Goal: Task Accomplishment & Management: Use online tool/utility

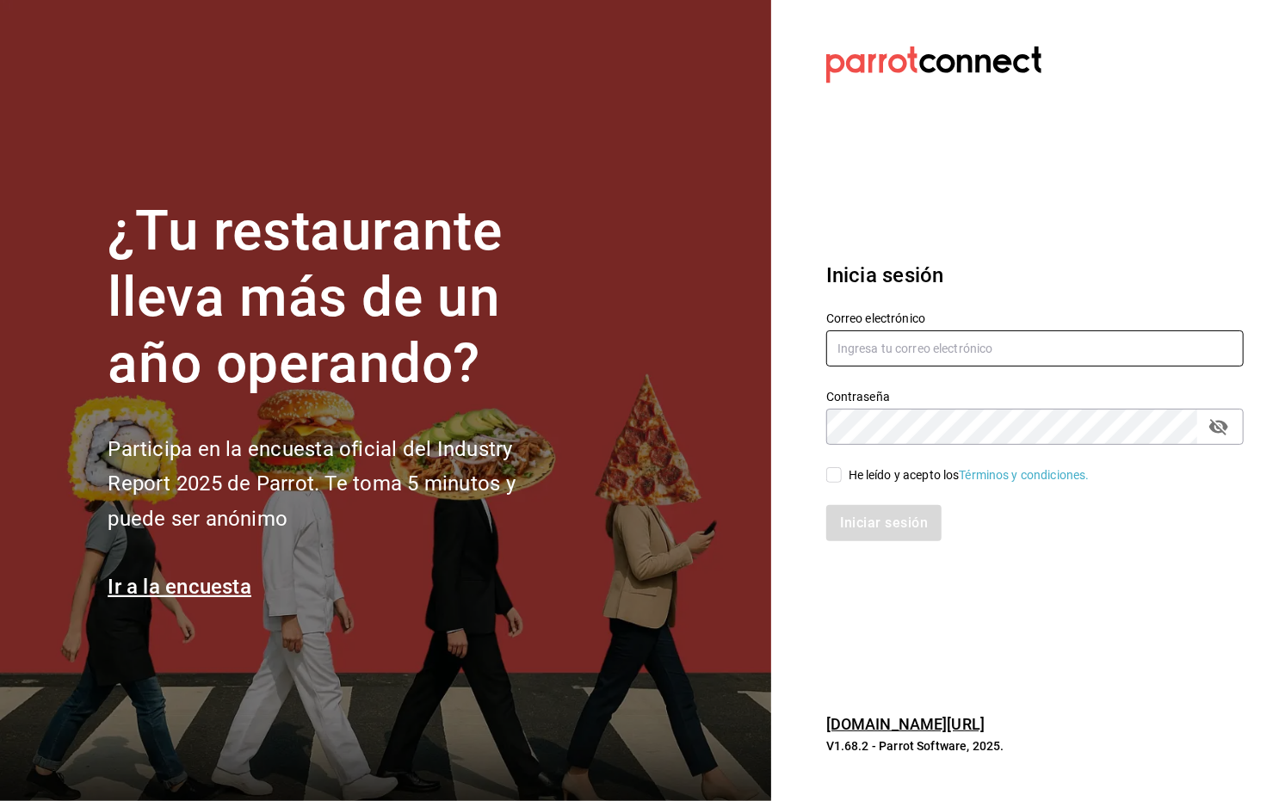
type input "marco.maynez@grupocosteno.com"
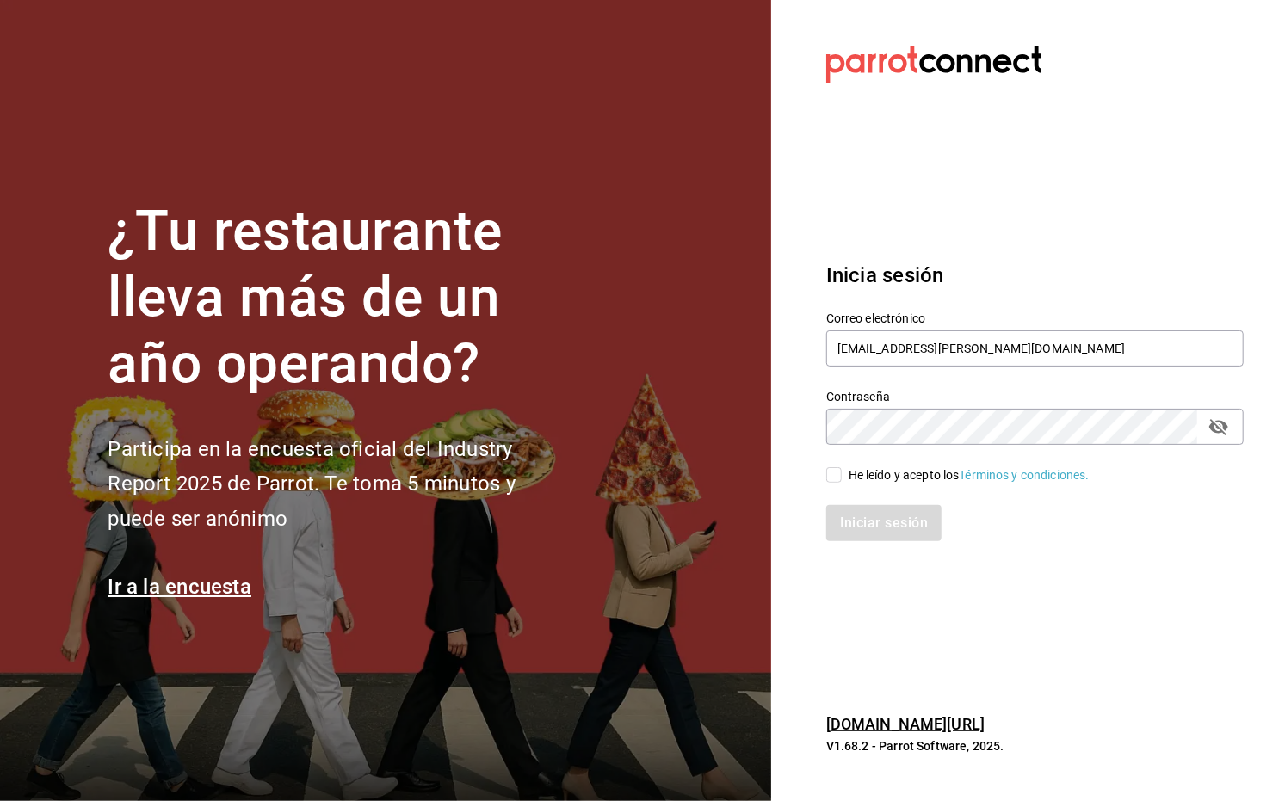
click at [829, 477] on input "He leído y acepto los Términos y condiciones." at bounding box center [833, 474] width 15 height 15
checkbox input "true"
click at [867, 527] on button "Iniciar sesión" at bounding box center [884, 523] width 117 height 36
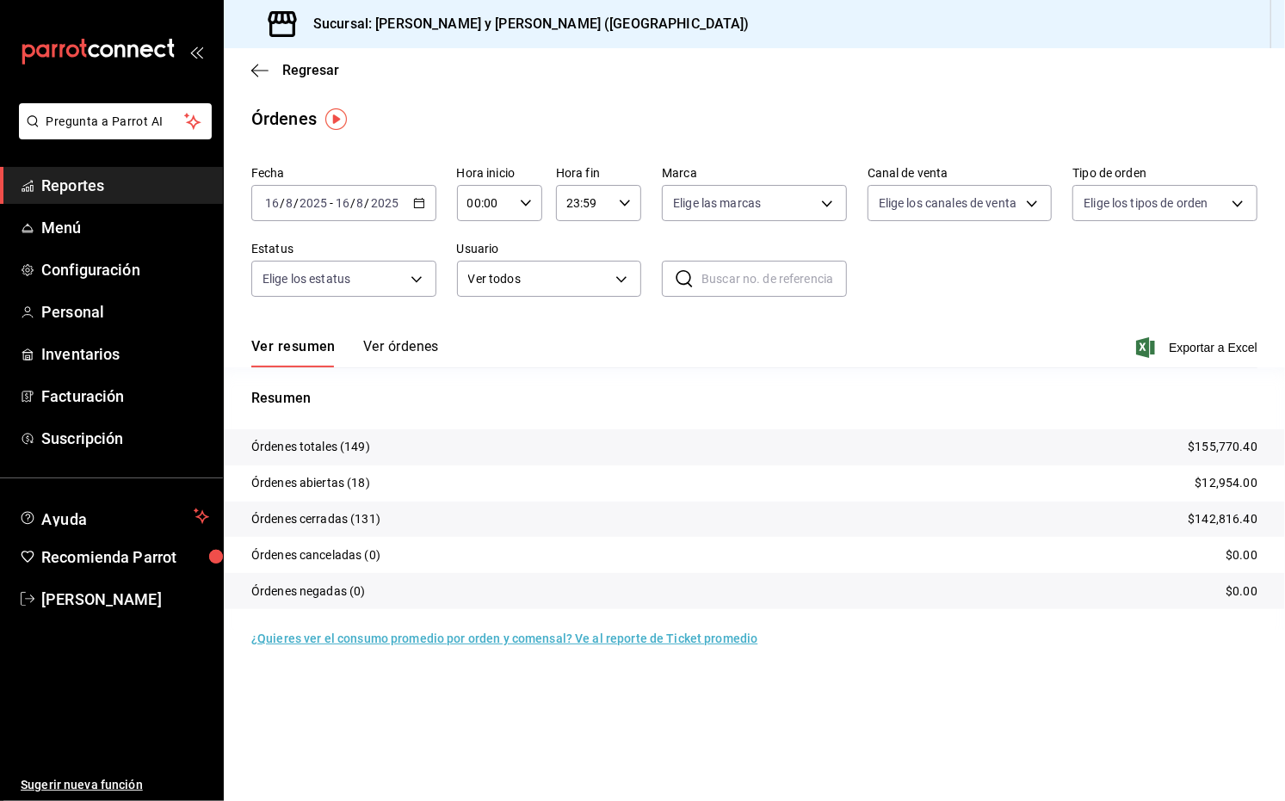
click at [422, 194] on div "2025-08-16 16 / 8 / 2025 - 2025-08-16 16 / 8 / 2025" at bounding box center [343, 203] width 185 height 36
click at [293, 458] on span "Rango de fechas" at bounding box center [332, 449] width 133 height 18
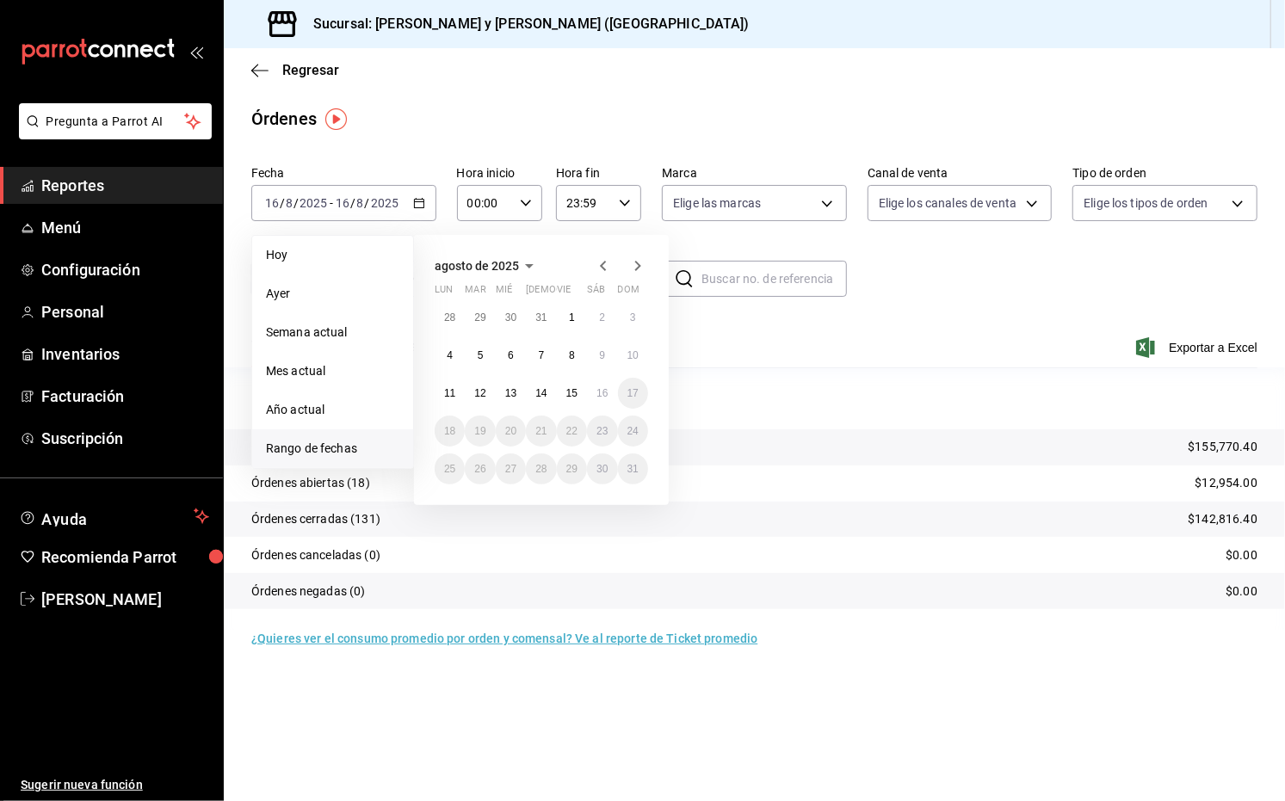
click at [594, 274] on icon "button" at bounding box center [603, 266] width 21 height 21
click at [612, 264] on icon "button" at bounding box center [603, 266] width 21 height 21
click at [637, 314] on button "1" at bounding box center [633, 317] width 30 height 31
click at [453, 492] on button "30" at bounding box center [449, 506] width 30 height 31
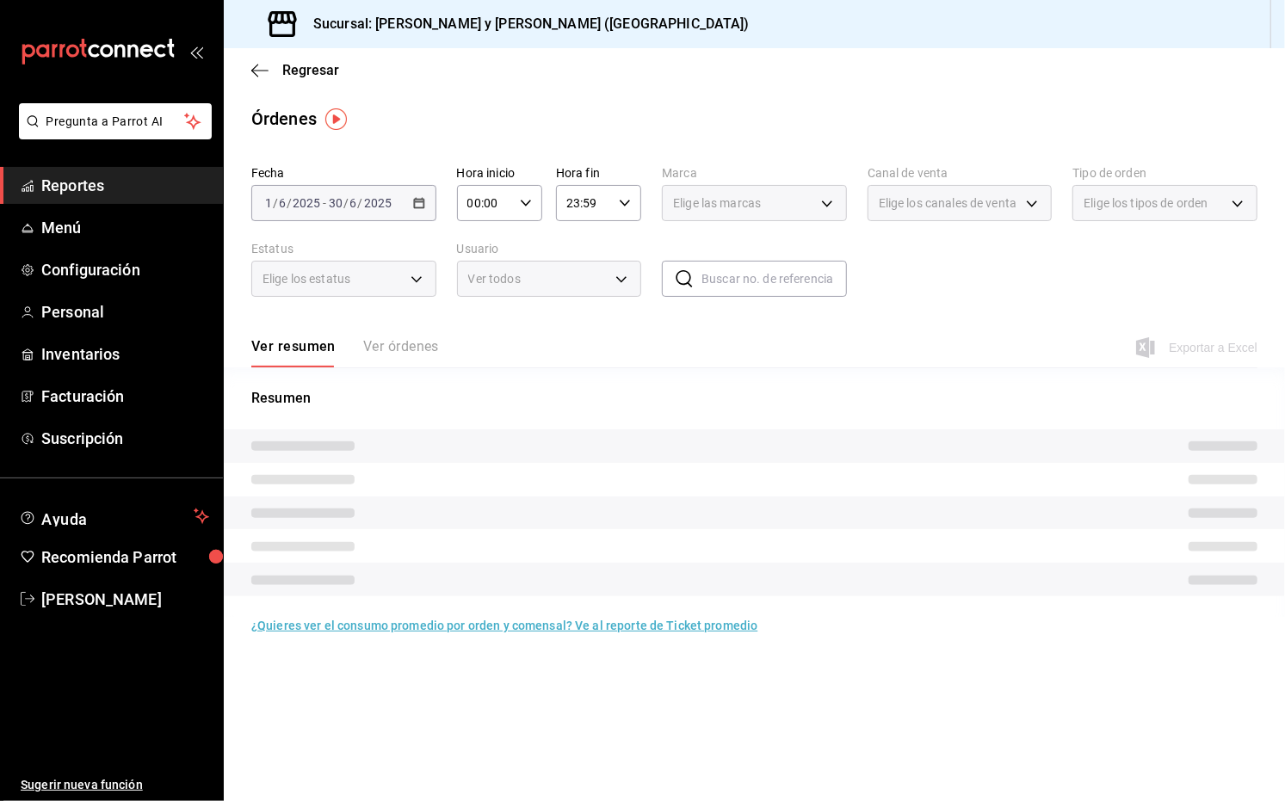
click at [526, 208] on icon "button" at bounding box center [526, 203] width 12 height 12
click at [484, 324] on span "02" at bounding box center [478, 330] width 15 height 14
type input "02:00"
click at [896, 289] on div at bounding box center [642, 400] width 1285 height 801
click at [828, 203] on div "Elige las marcas" at bounding box center [754, 203] width 185 height 36
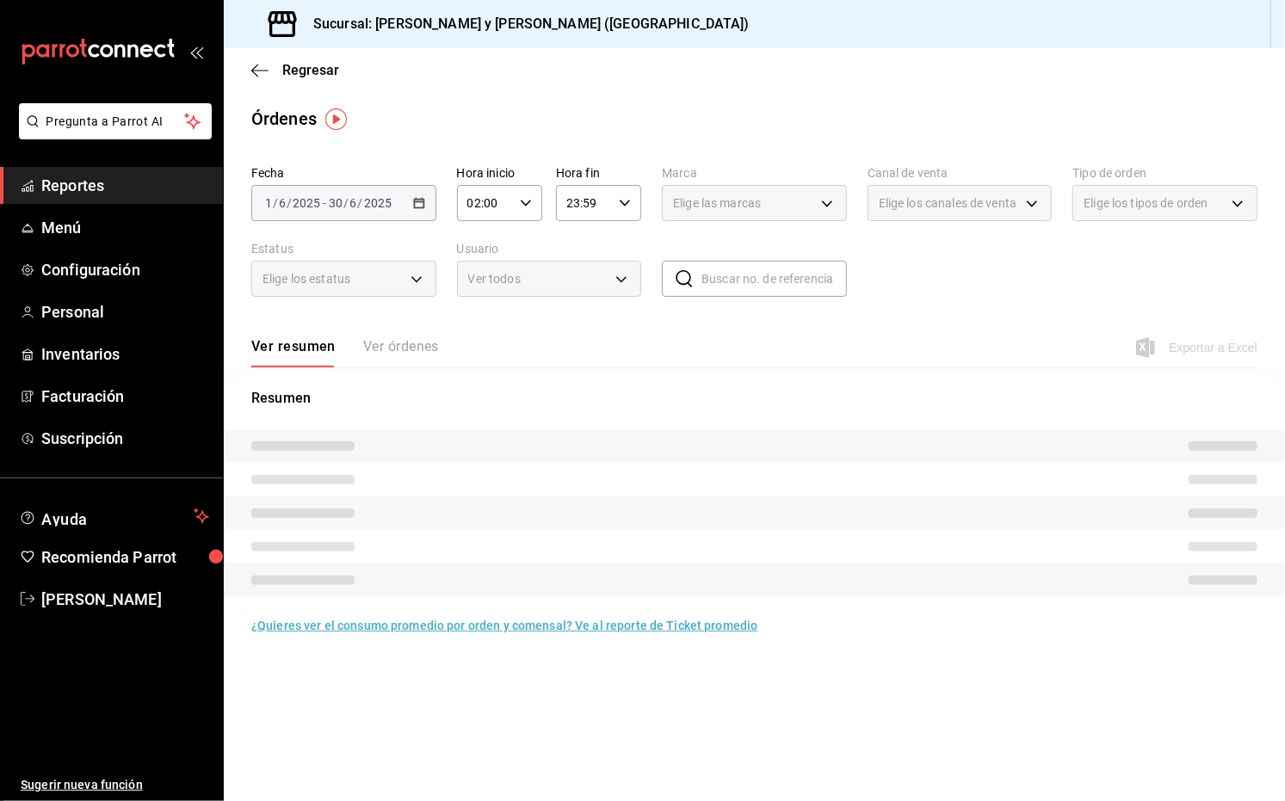
click at [828, 203] on div "Elige las marcas" at bounding box center [754, 203] width 185 height 36
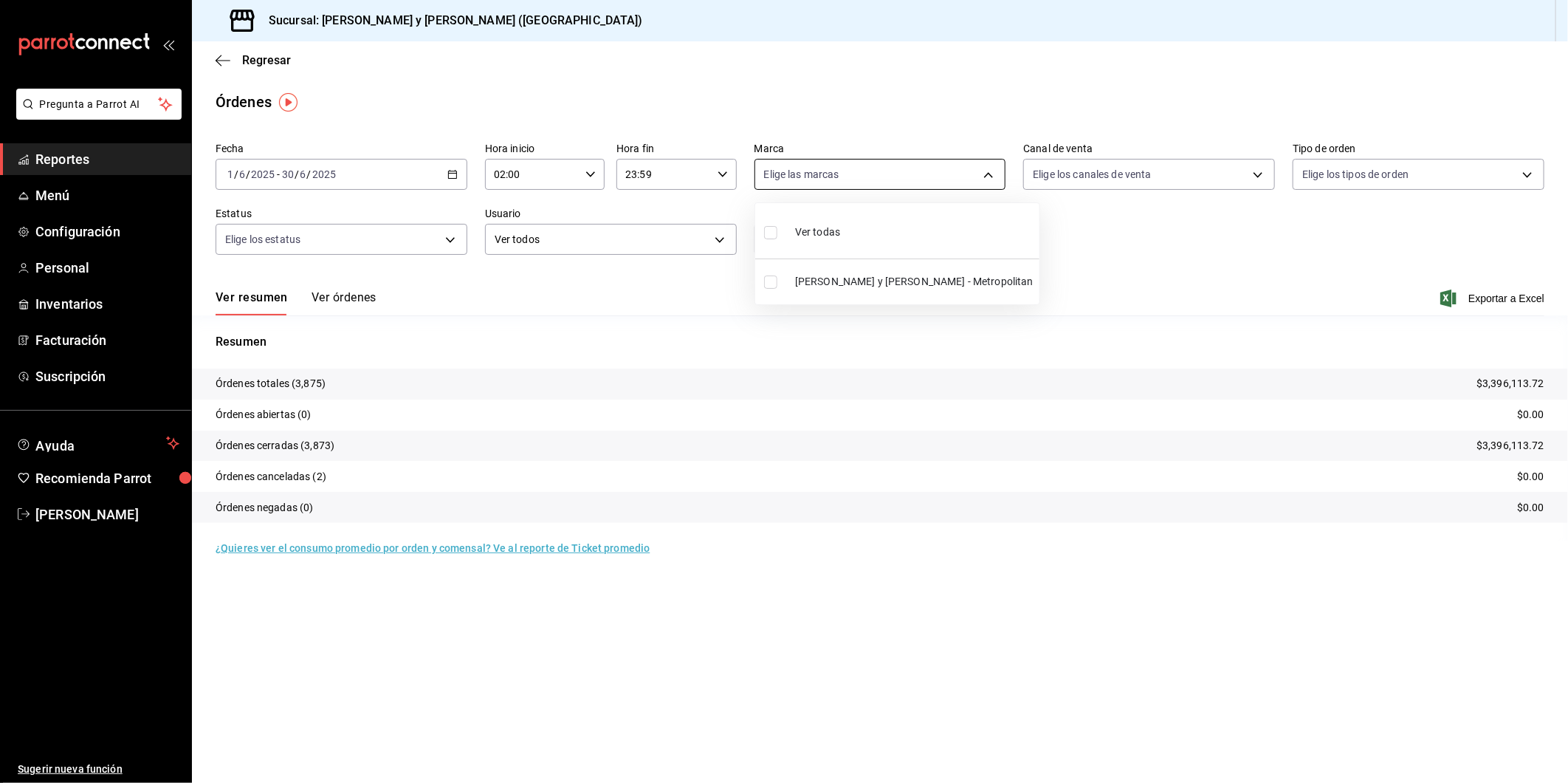
click at [988, 175] on body "Pregunta a Parrot AI Reportes Menú Configuración Personal Inventarios Facturaci…" at bounding box center [784, 392] width 1568 height 783
click at [771, 227] on input "checkbox" at bounding box center [770, 232] width 13 height 13
checkbox input "true"
type input "5c4b5436-b9cd-4a1a-b4e8-85329c7394cf"
checkbox input "true"
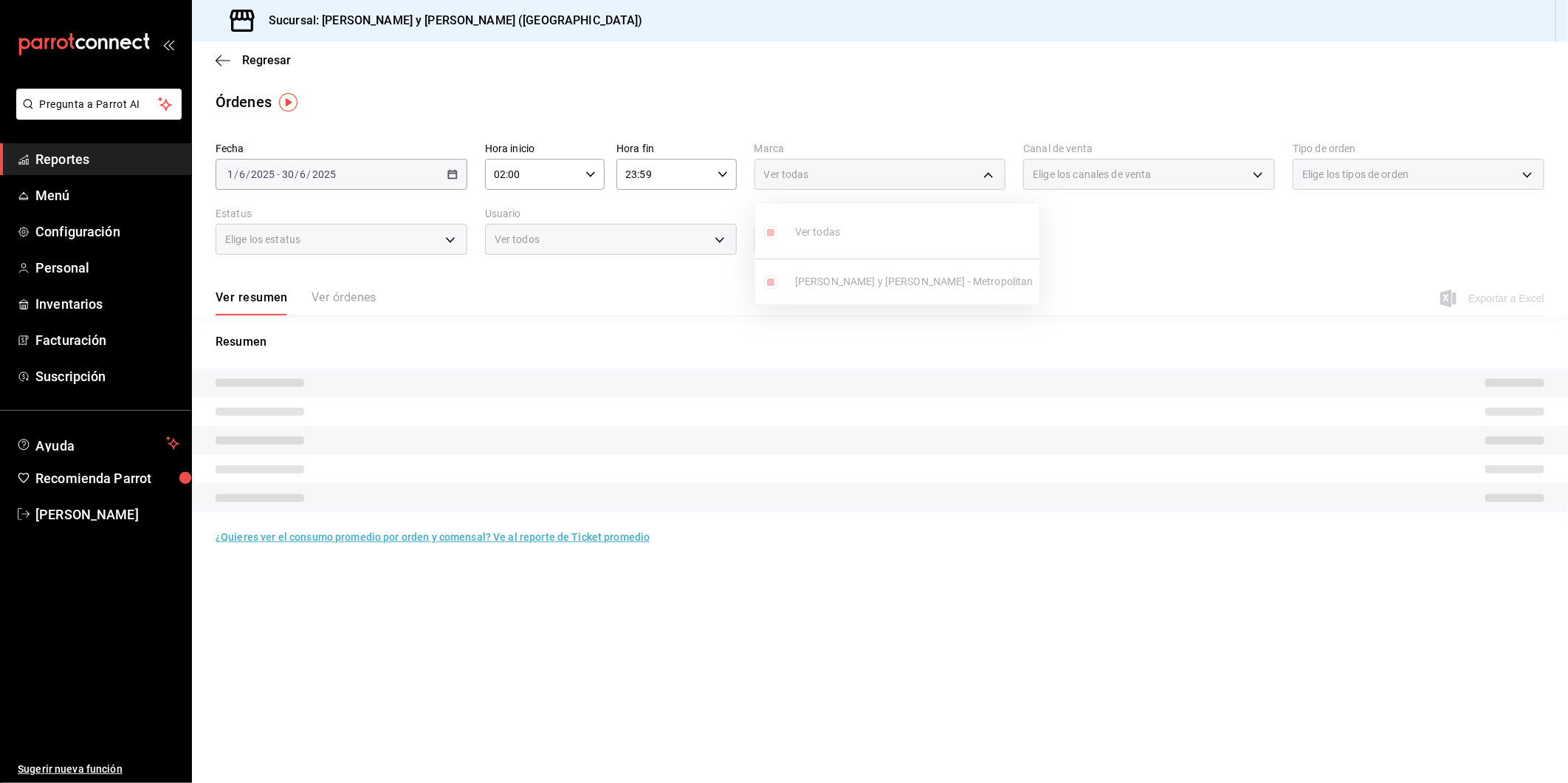
click at [1102, 178] on div at bounding box center [784, 392] width 1568 height 783
click at [1102, 178] on div "Elige los canales de venta" at bounding box center [1148, 174] width 251 height 31
click at [1102, 172] on div "Elige los canales de venta" at bounding box center [1148, 174] width 251 height 31
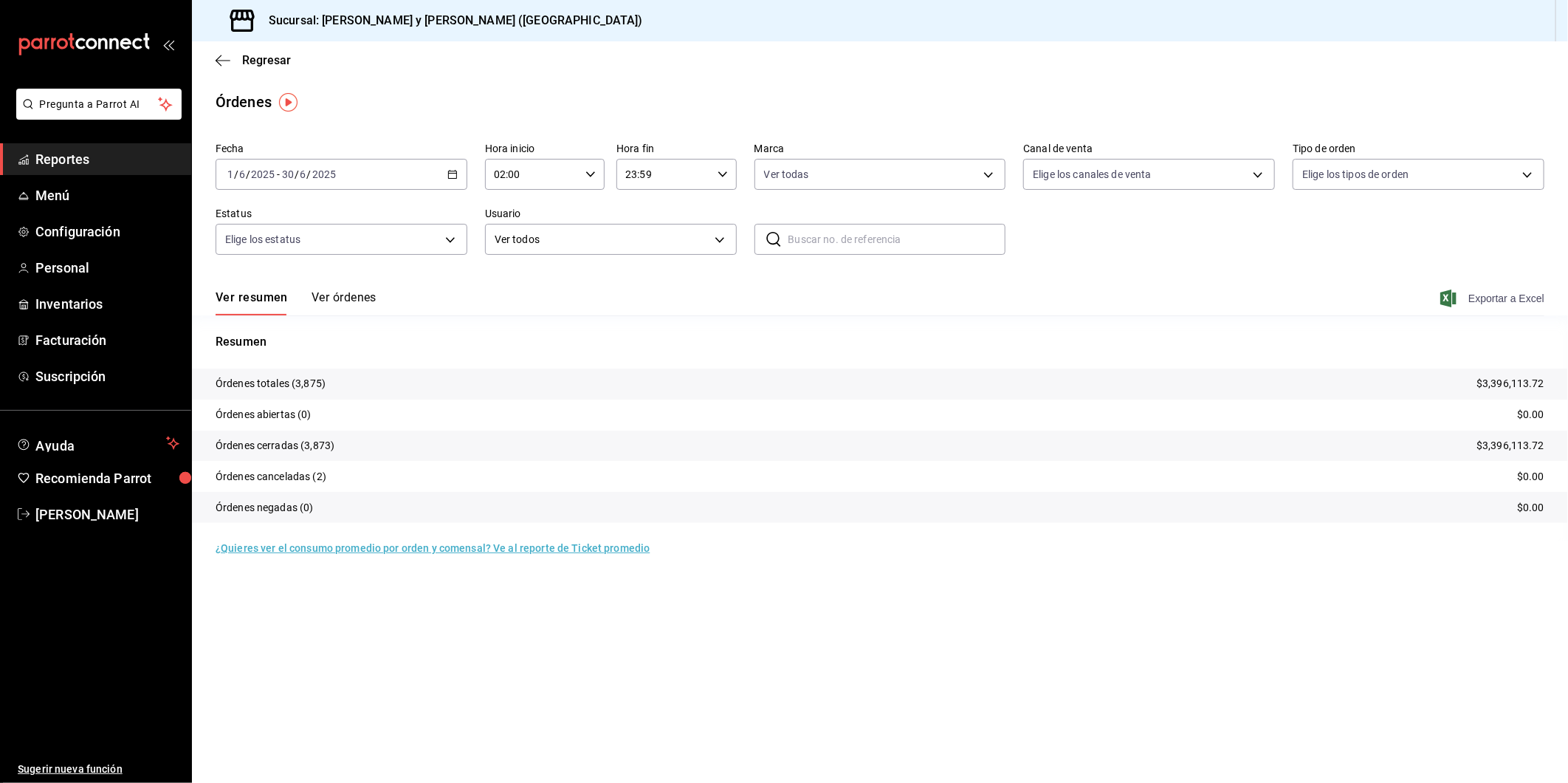
click at [1102, 294] on span "Exportar a Excel" at bounding box center [1494, 298] width 101 height 18
drag, startPoint x: 1516, startPoint y: 257, endPoint x: 1238, endPoint y: 463, distance: 346.0
click at [1102, 260] on div "Fecha 2025-06-01 1 / 6 / 2025 - 2025-06-30 30 / 6 / 2025 Hora inicio 02:00 Hora…" at bounding box center [880, 204] width 1329 height 136
drag, startPoint x: 1189, startPoint y: 230, endPoint x: 1224, endPoint y: 304, distance: 81.9
click at [1102, 231] on div "Fecha 2025-06-01 1 / 6 / 2025 - 2025-06-30 30 / 6 / 2025 Hora inicio 02:00 Hora…" at bounding box center [880, 204] width 1329 height 136
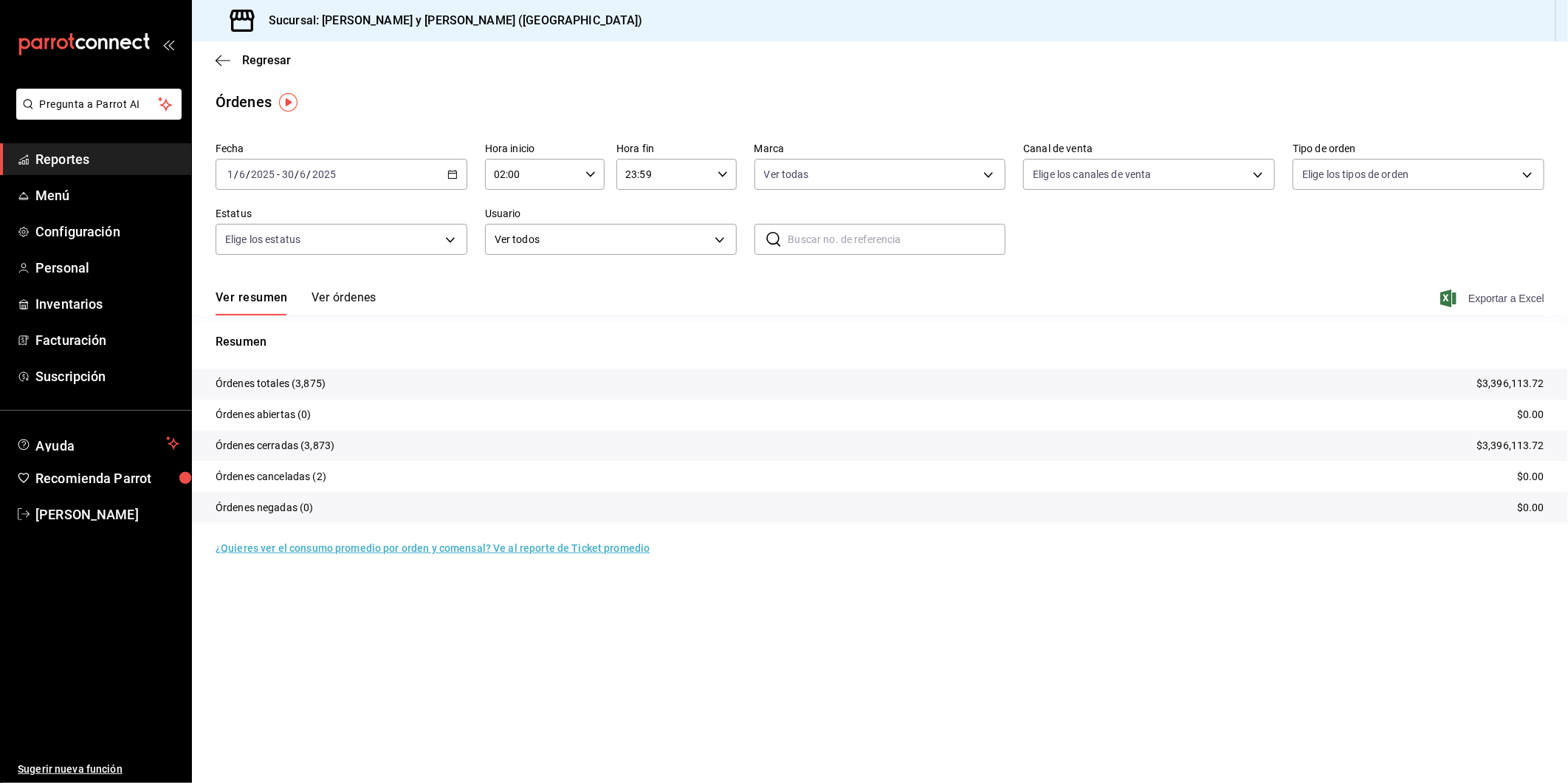
click at [1102, 299] on span "Exportar a Excel" at bounding box center [1494, 298] width 101 height 18
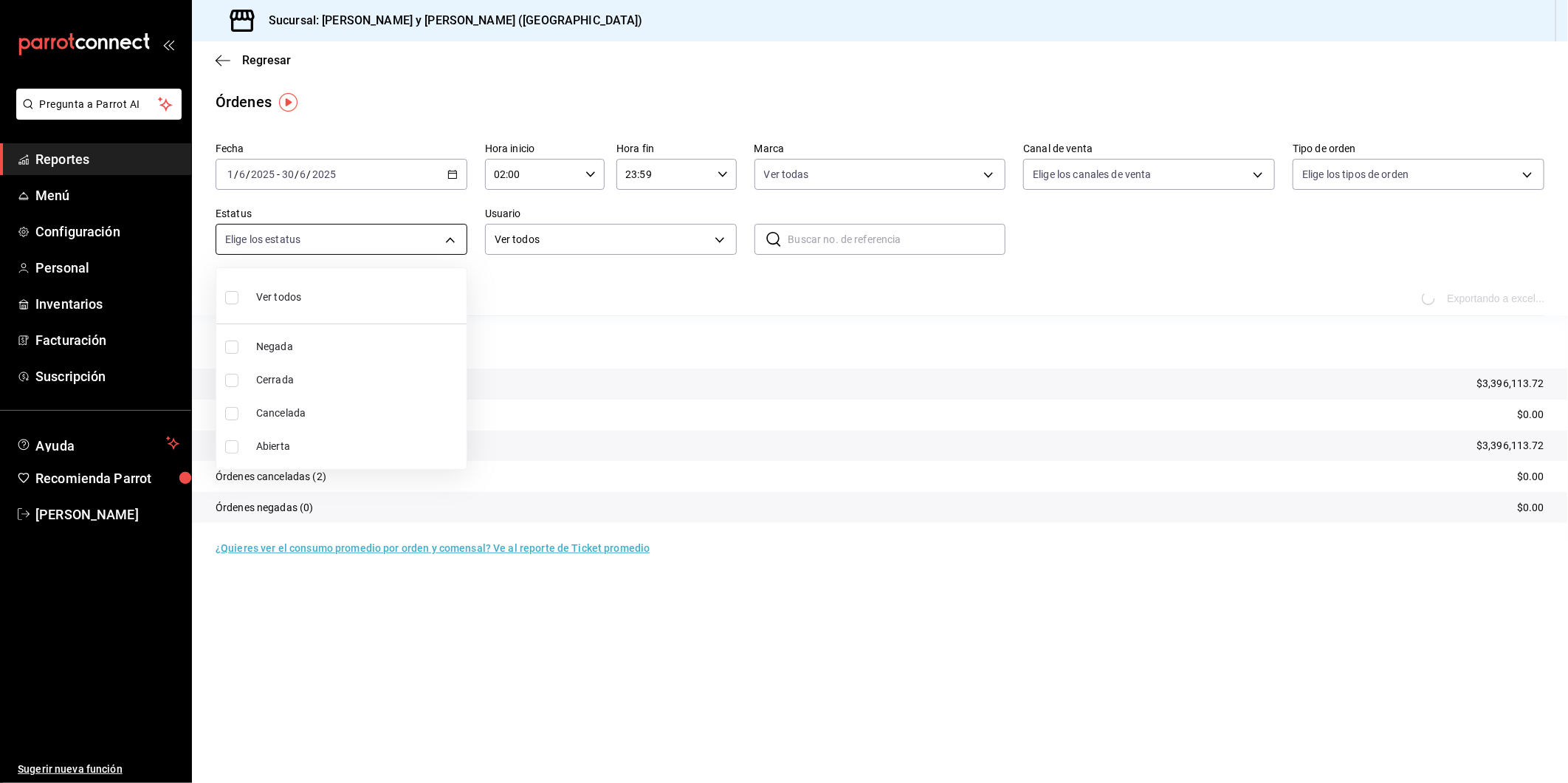
click at [452, 240] on body "Pregunta a Parrot AI Reportes Menú Configuración Personal Inventarios Facturaci…" at bounding box center [784, 392] width 1568 height 783
click at [239, 298] on label at bounding box center [234, 297] width 19 height 21
click at [239, 298] on input "checkbox" at bounding box center [231, 297] width 13 height 13
checkbox input "false"
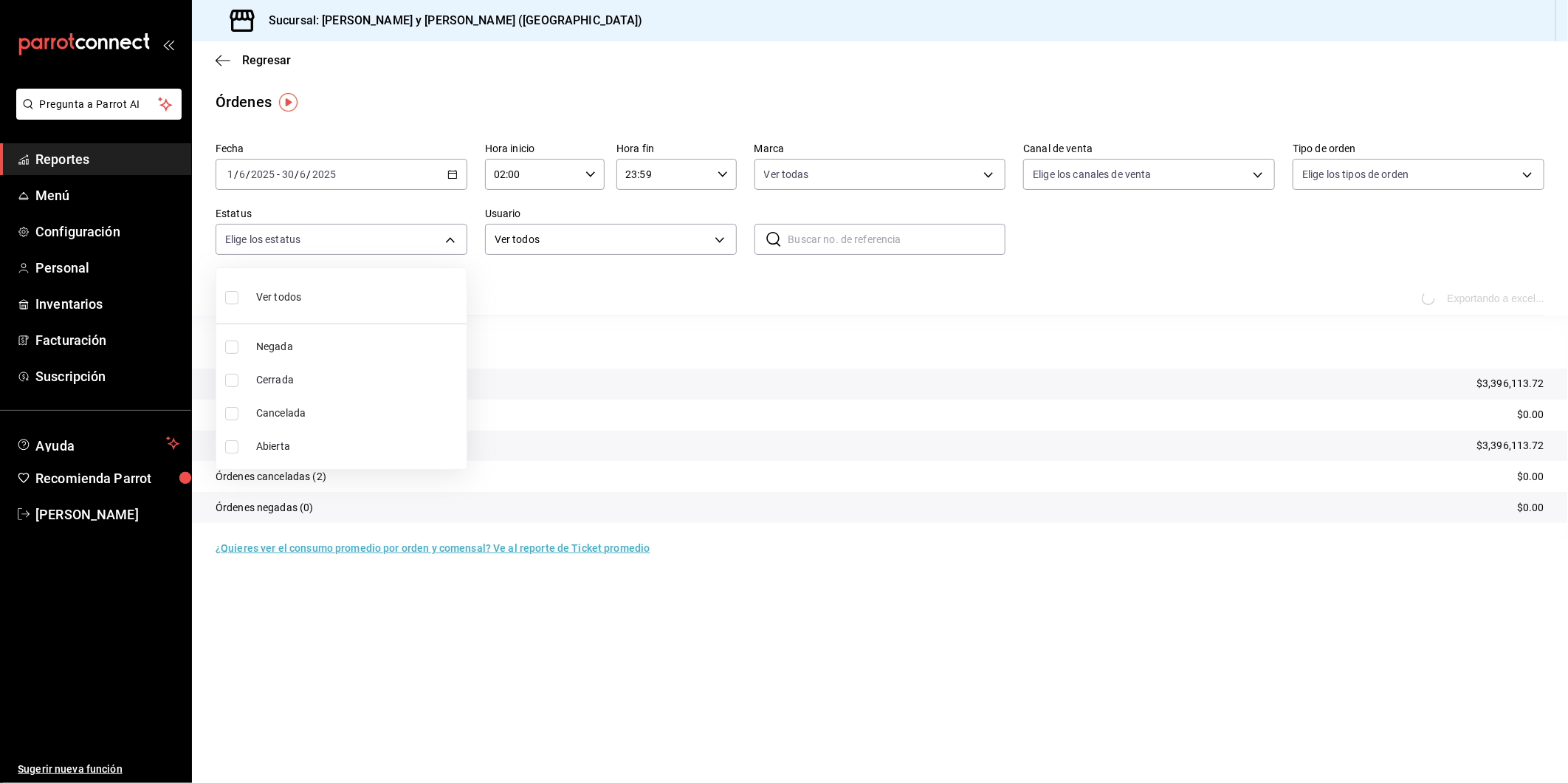
checkbox input "false"
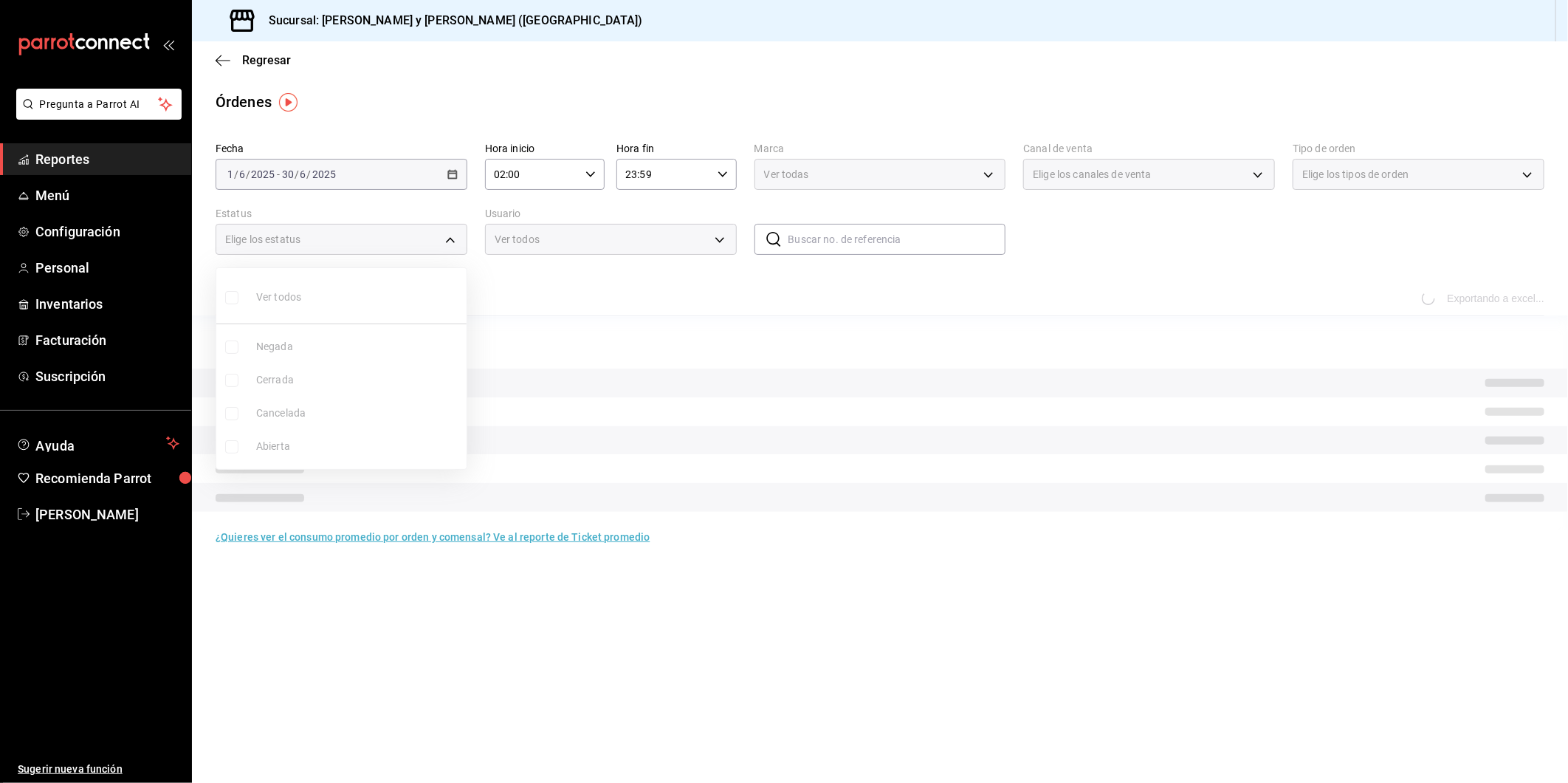
click at [1016, 273] on div at bounding box center [784, 392] width 1568 height 783
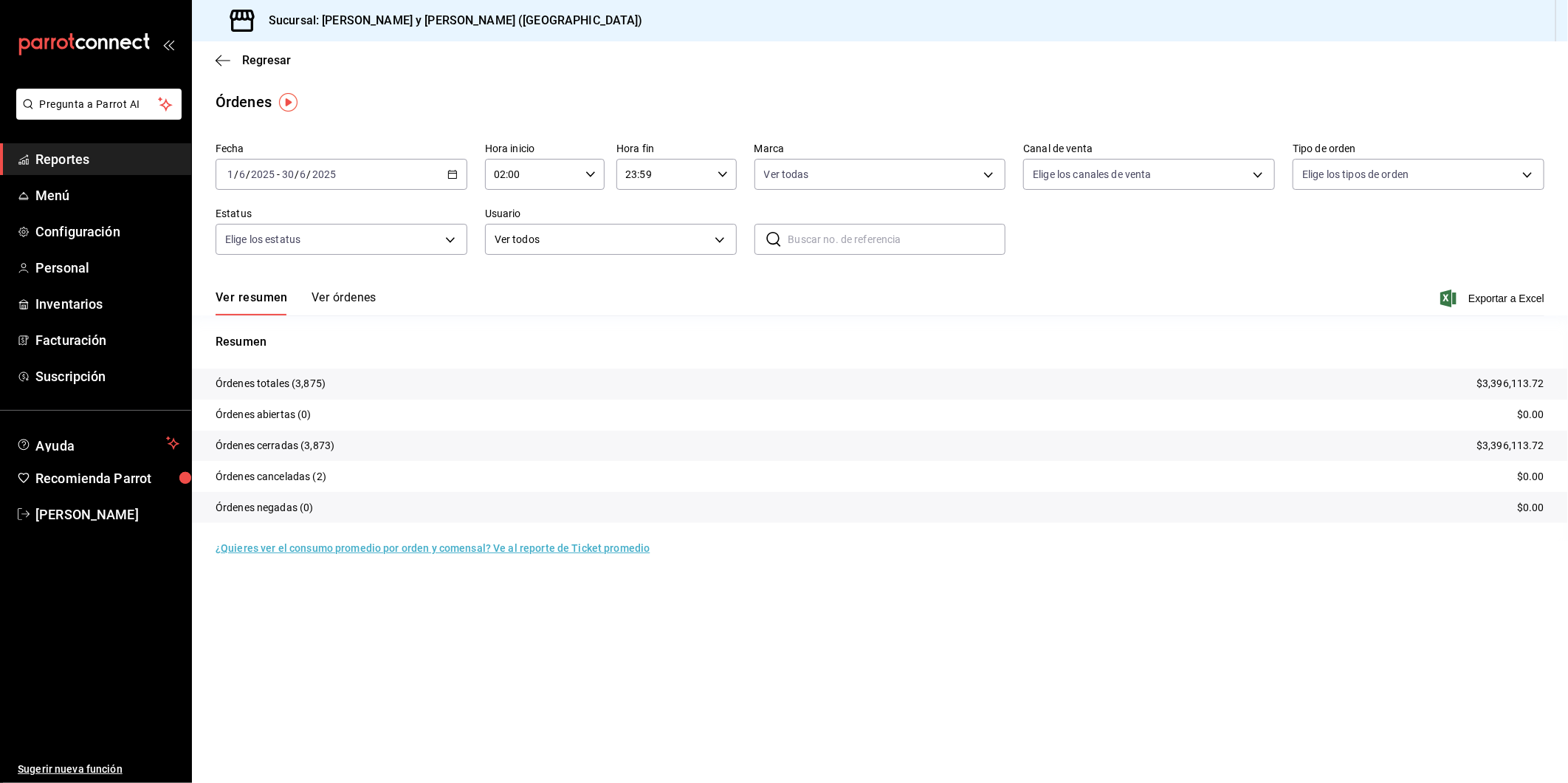
click at [590, 176] on \(Stroke\) "button" at bounding box center [590, 174] width 9 height 5
click at [519, 233] on span "05" at bounding box center [515, 238] width 36 height 12
type input "05:00"
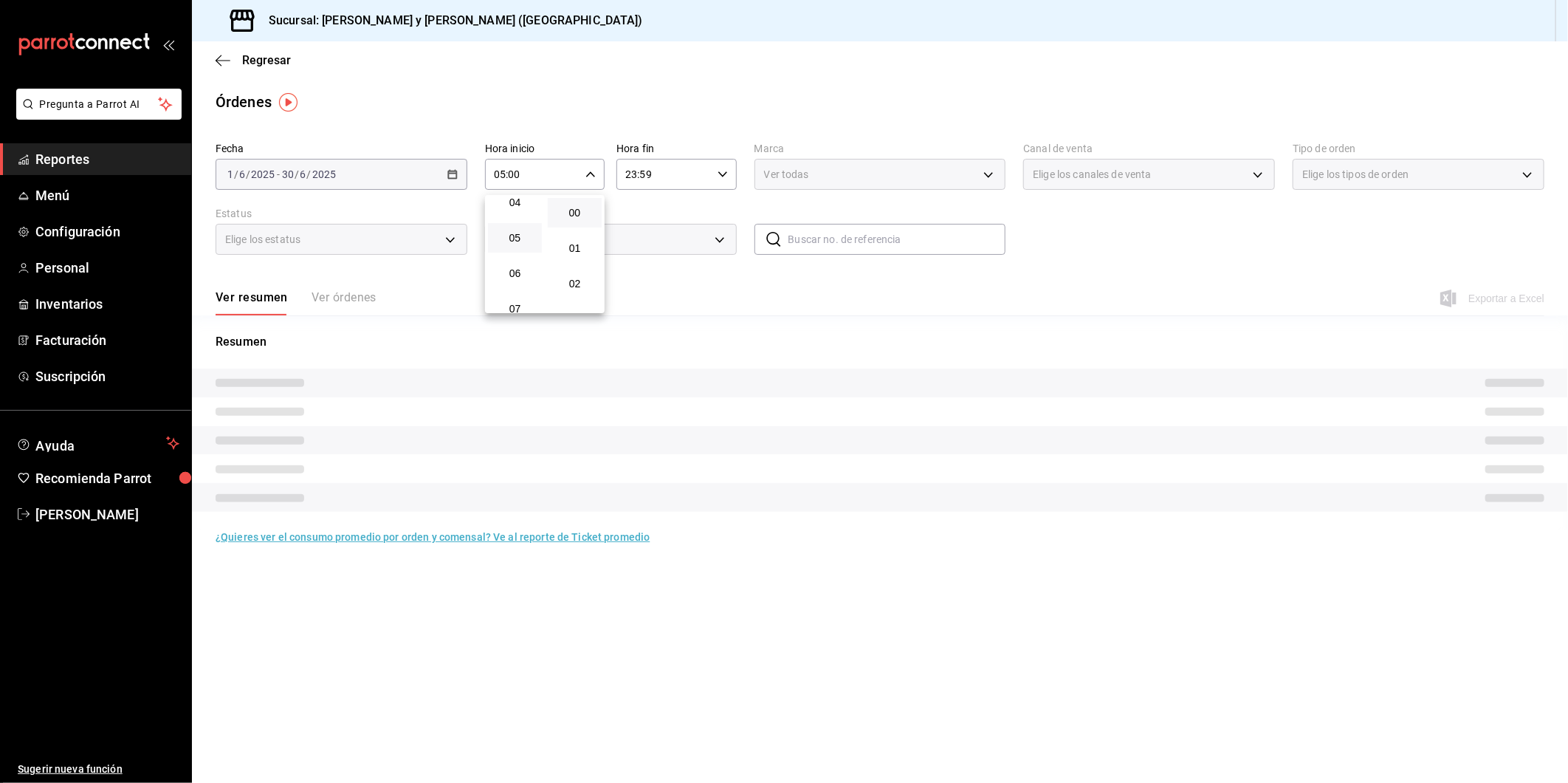
click at [987, 177] on div at bounding box center [784, 392] width 1568 height 783
click at [988, 177] on div "Ver todas" at bounding box center [880, 174] width 251 height 31
click at [1102, 177] on div "Elige los tipos de orden" at bounding box center [1418, 174] width 251 height 31
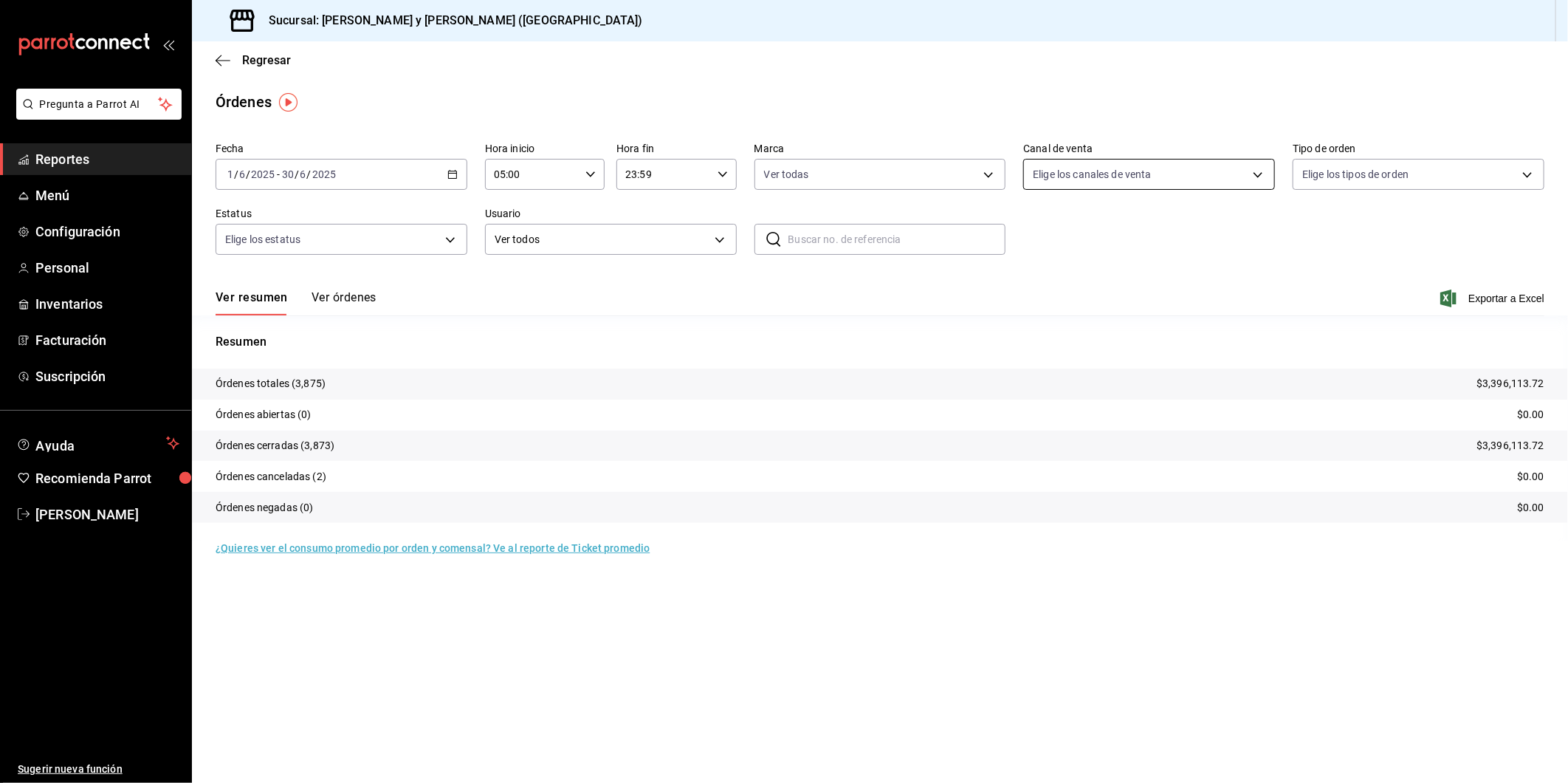
click at [1102, 178] on body "Pregunta a Parrot AI Reportes Menú Configuración Personal Inventarios Facturaci…" at bounding box center [784, 392] width 1568 height 783
click at [1039, 282] on input "checkbox" at bounding box center [1040, 282] width 13 height 13
checkbox input "true"
type input "PARROT"
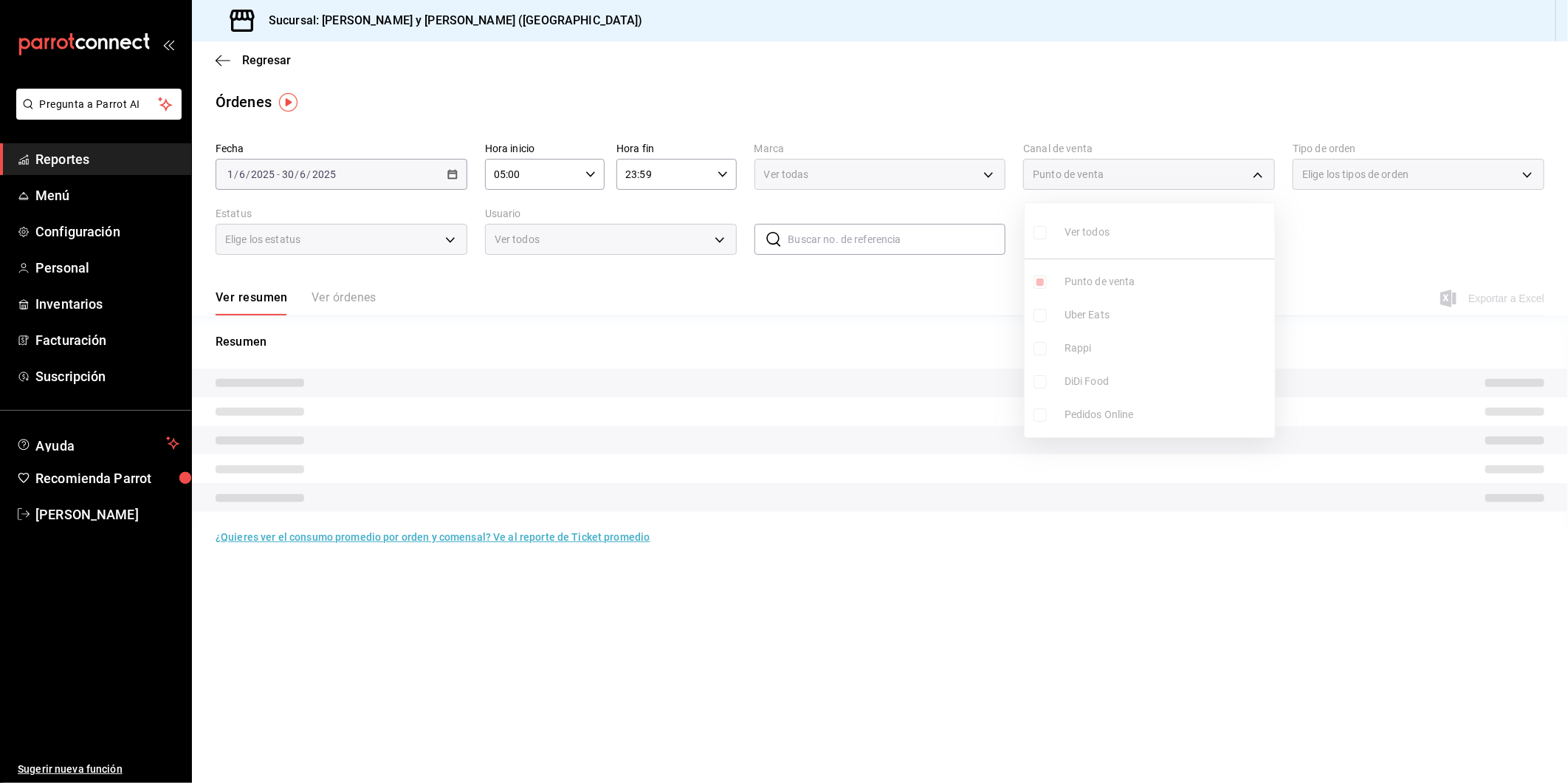
click at [988, 175] on div at bounding box center [784, 392] width 1568 height 783
click at [988, 175] on div "Ver todos Punto de venta Uber Eats Rappi DiDi Food Pedidos Online" at bounding box center [784, 392] width 1568 height 783
click at [987, 182] on div "Ver todas" at bounding box center [880, 174] width 251 height 31
click at [987, 177] on div "Ver todas" at bounding box center [880, 174] width 251 height 31
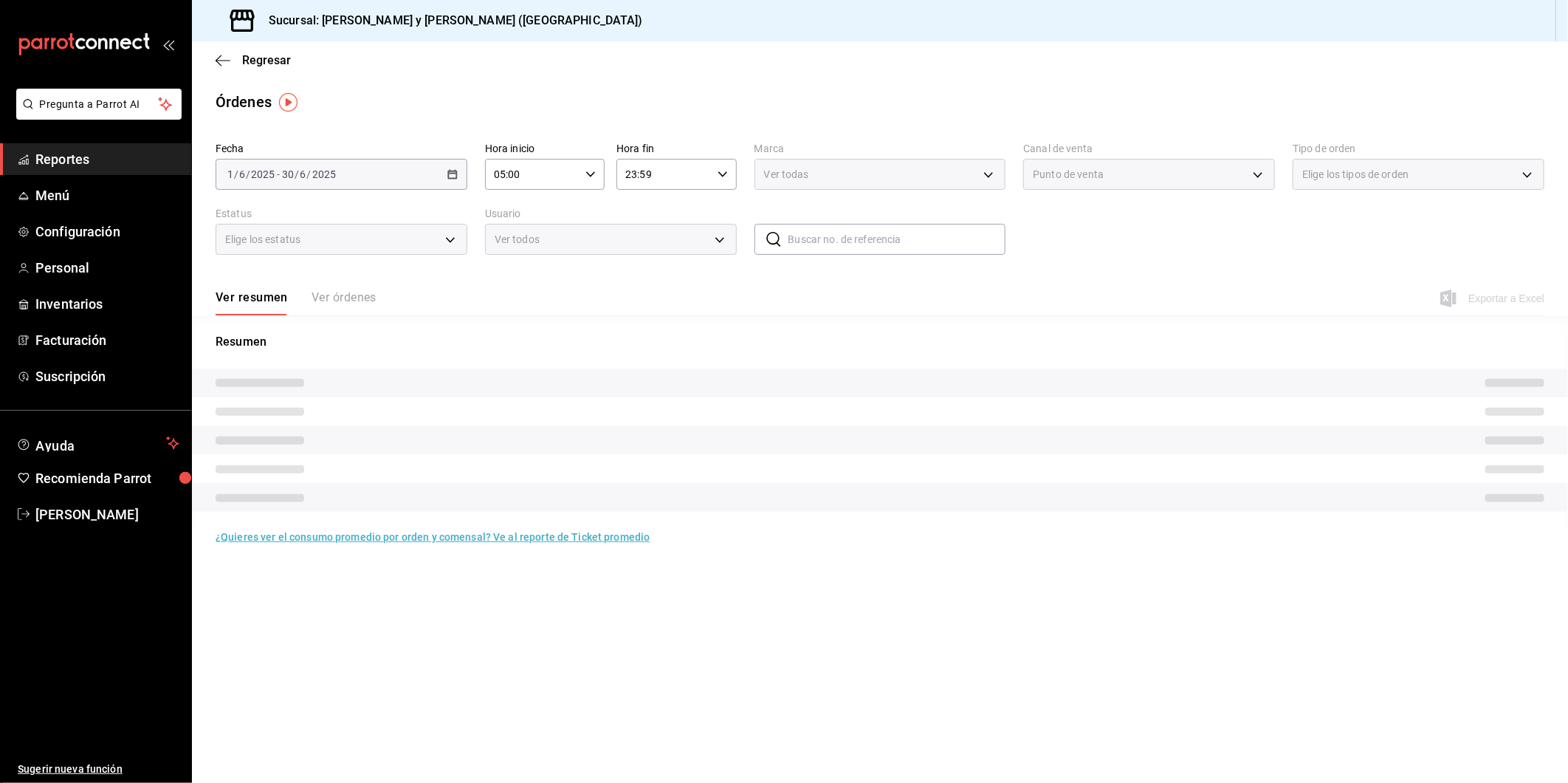
click at [1102, 176] on div "Elige los tipos de orden" at bounding box center [1418, 174] width 251 height 31
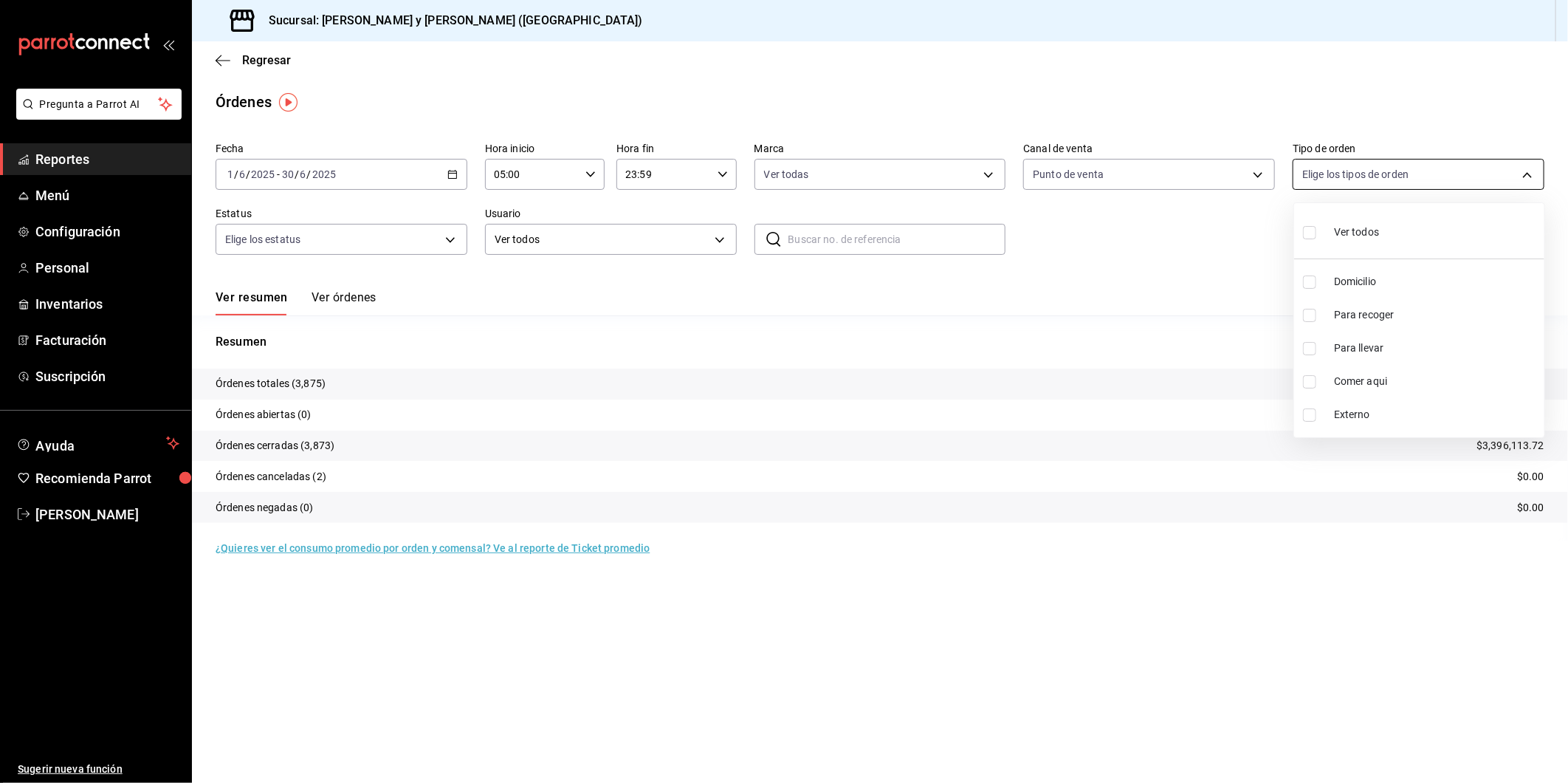
click at [1102, 176] on body "Pregunta a Parrot AI Reportes Menú Configuración Personal Inventarios Facturaci…" at bounding box center [784, 392] width 1568 height 783
click at [1102, 385] on input "checkbox" at bounding box center [1310, 381] width 13 height 13
checkbox input "true"
type input "4ffca59b-4c2c-40e7-90fe-fdf72e946522"
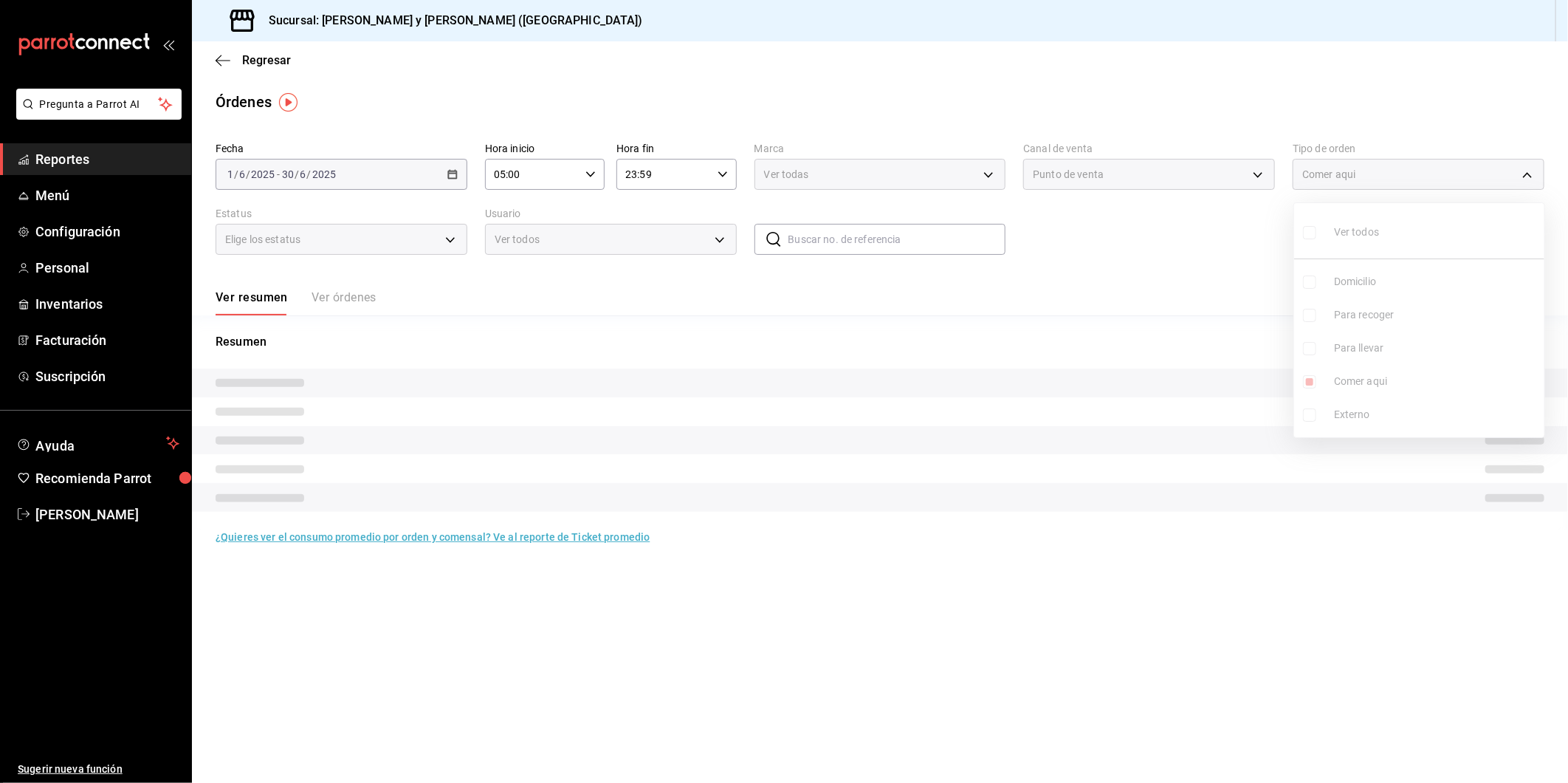
click at [1069, 261] on div at bounding box center [784, 392] width 1568 height 783
click at [451, 240] on div "Elige los estatus" at bounding box center [341, 240] width 251 height 31
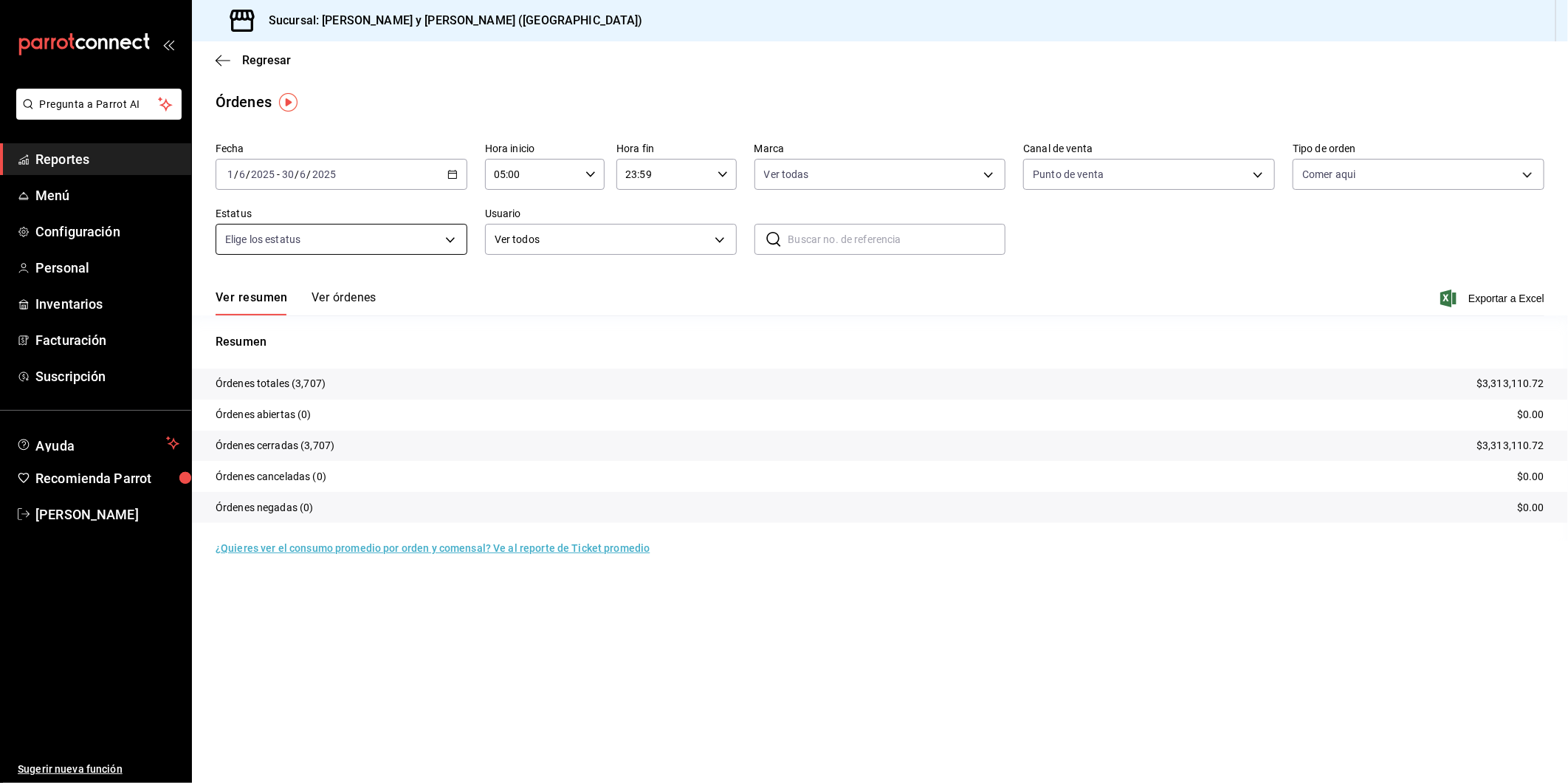
click at [445, 241] on body "Pregunta a Parrot AI Reportes Menú Configuración Personal Inventarios Facturaci…" at bounding box center [784, 392] width 1568 height 783
click at [234, 299] on input "checkbox" at bounding box center [231, 297] width 13 height 13
checkbox input "true"
type input "DENIED,FINISHED,CANCELED,OPEN"
checkbox input "true"
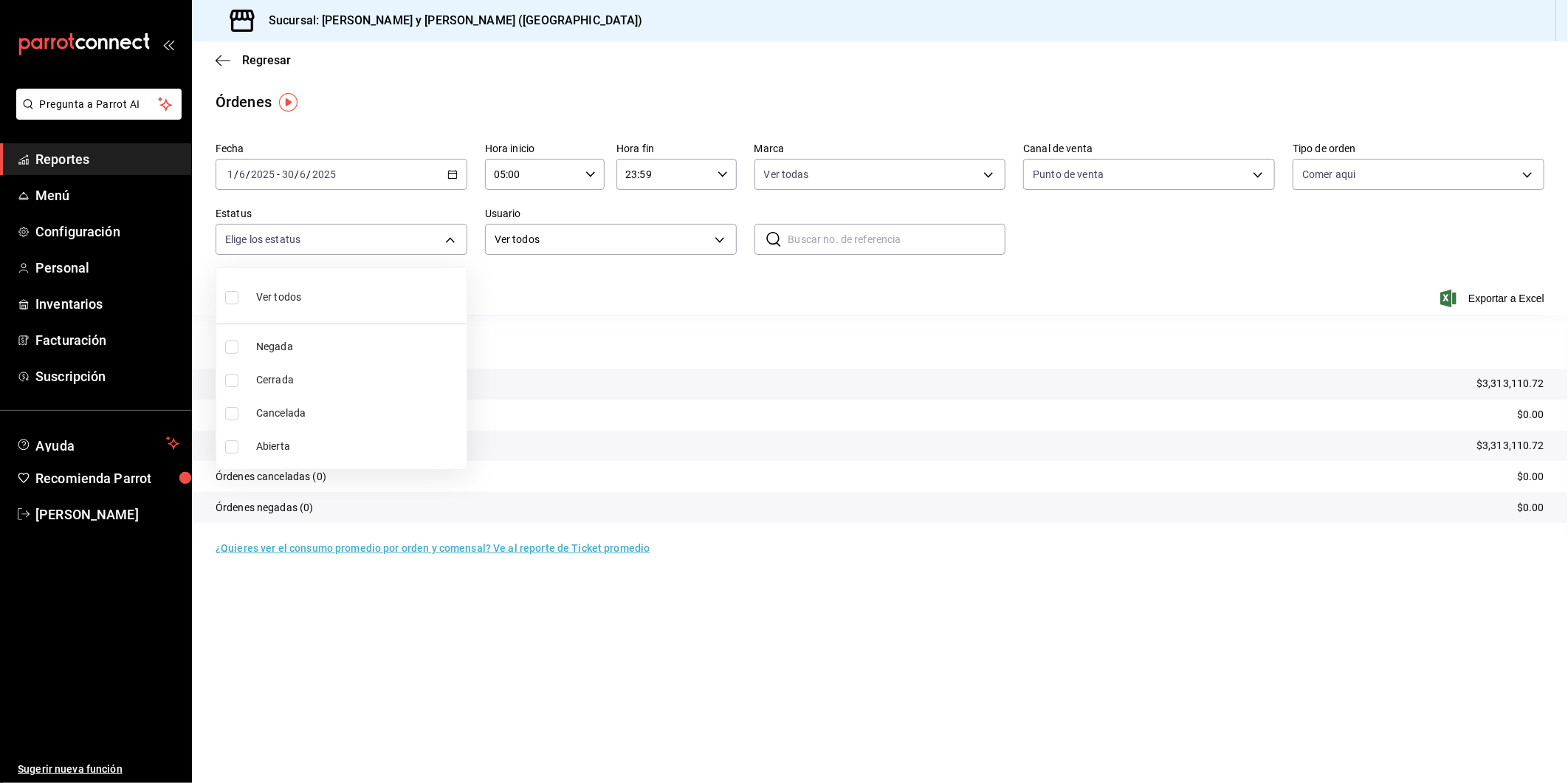
checkbox input "true"
click at [1102, 300] on div at bounding box center [784, 392] width 1568 height 783
click at [1102, 292] on icon "button" at bounding box center [1449, 298] width 16 height 18
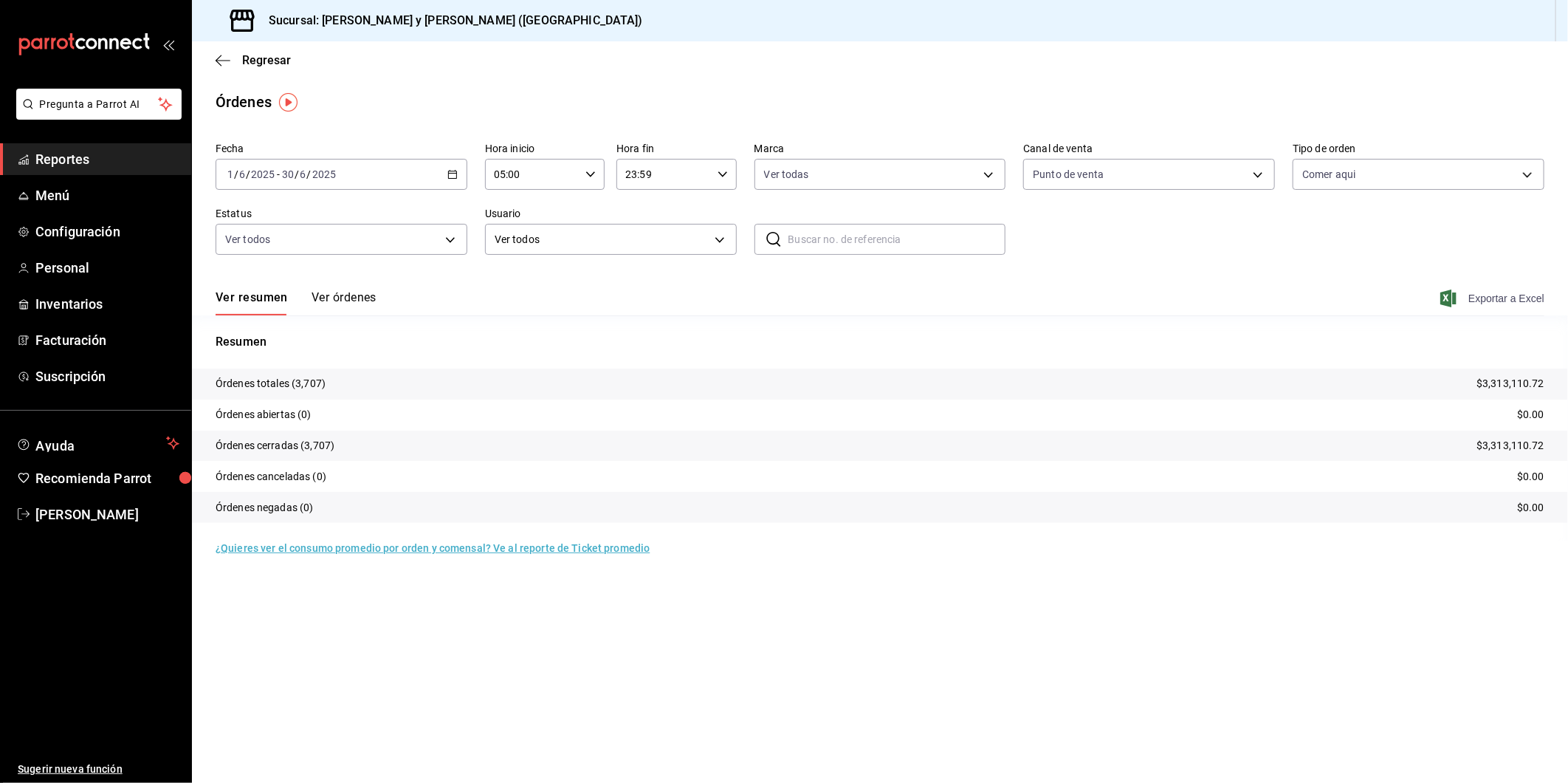
click at [1102, 285] on div "Ver resumen Ver órdenes Exportar a Excel" at bounding box center [880, 294] width 1329 height 43
click at [1102, 294] on span "Exportar a Excel" at bounding box center [1494, 298] width 101 height 18
drag, startPoint x: 1461, startPoint y: 305, endPoint x: 1294, endPoint y: 275, distance: 169.7
click at [1102, 275] on div "Ver resumen Ver órdenes Exportar a Excel" at bounding box center [880, 294] width 1329 height 43
click at [1442, 299] on icon "button" at bounding box center [1449, 298] width 16 height 18
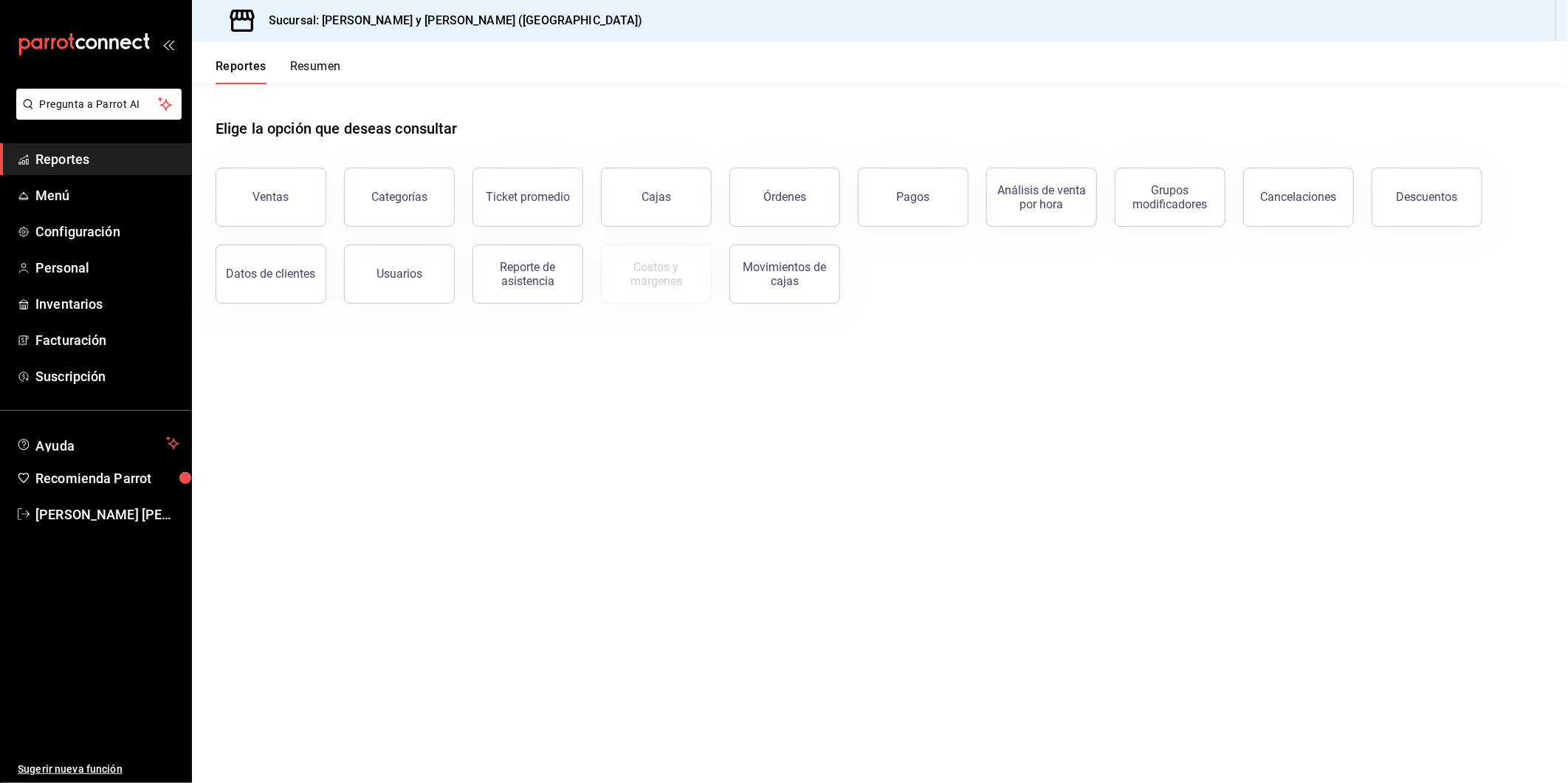
click at [778, 205] on button "Órdenes" at bounding box center [784, 197] width 111 height 59
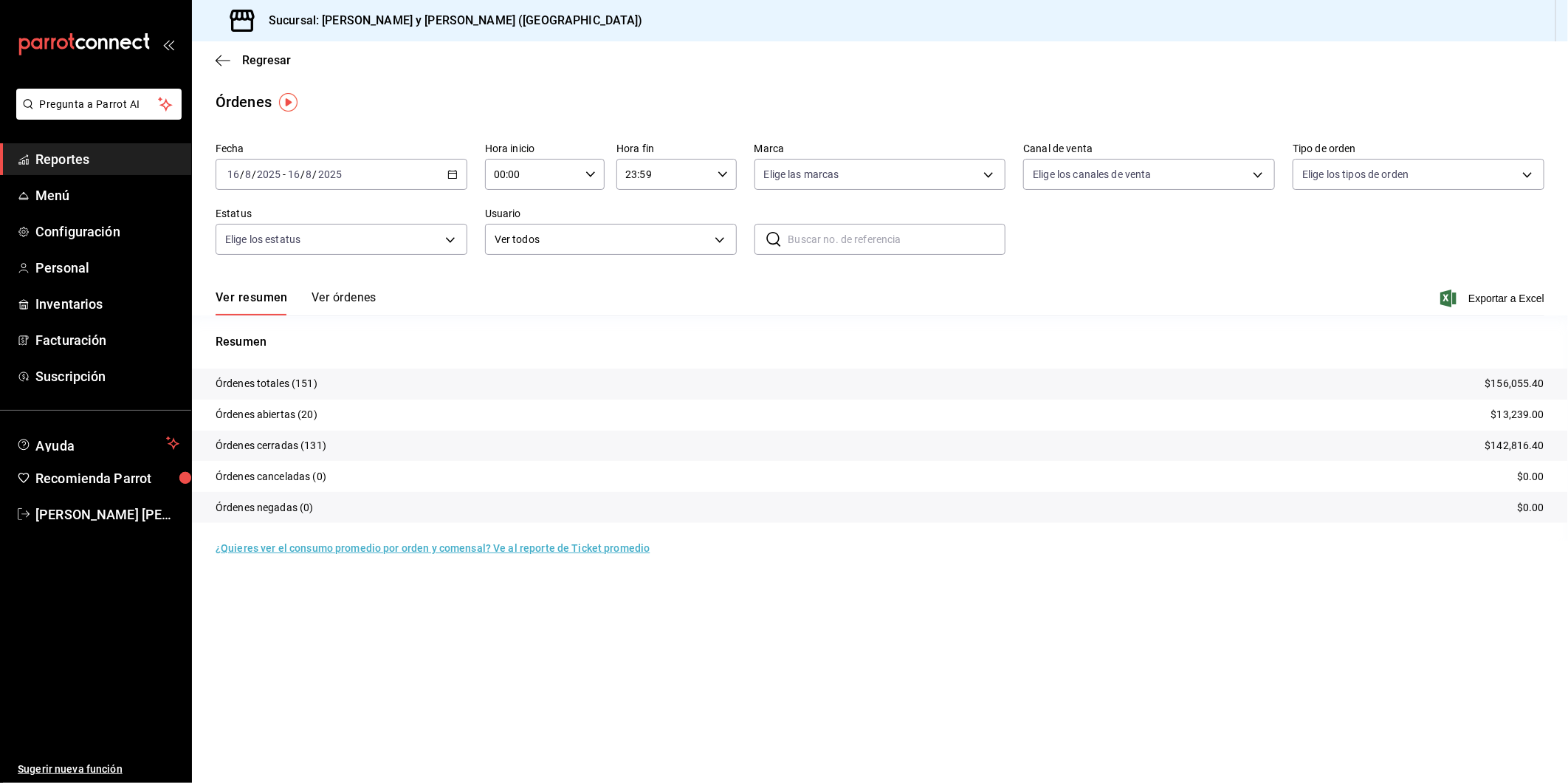
click at [449, 172] on \(Stroke\) "button" at bounding box center [452, 174] width 9 height 8
click at [283, 390] on span "Rango de fechas" at bounding box center [285, 385] width 114 height 15
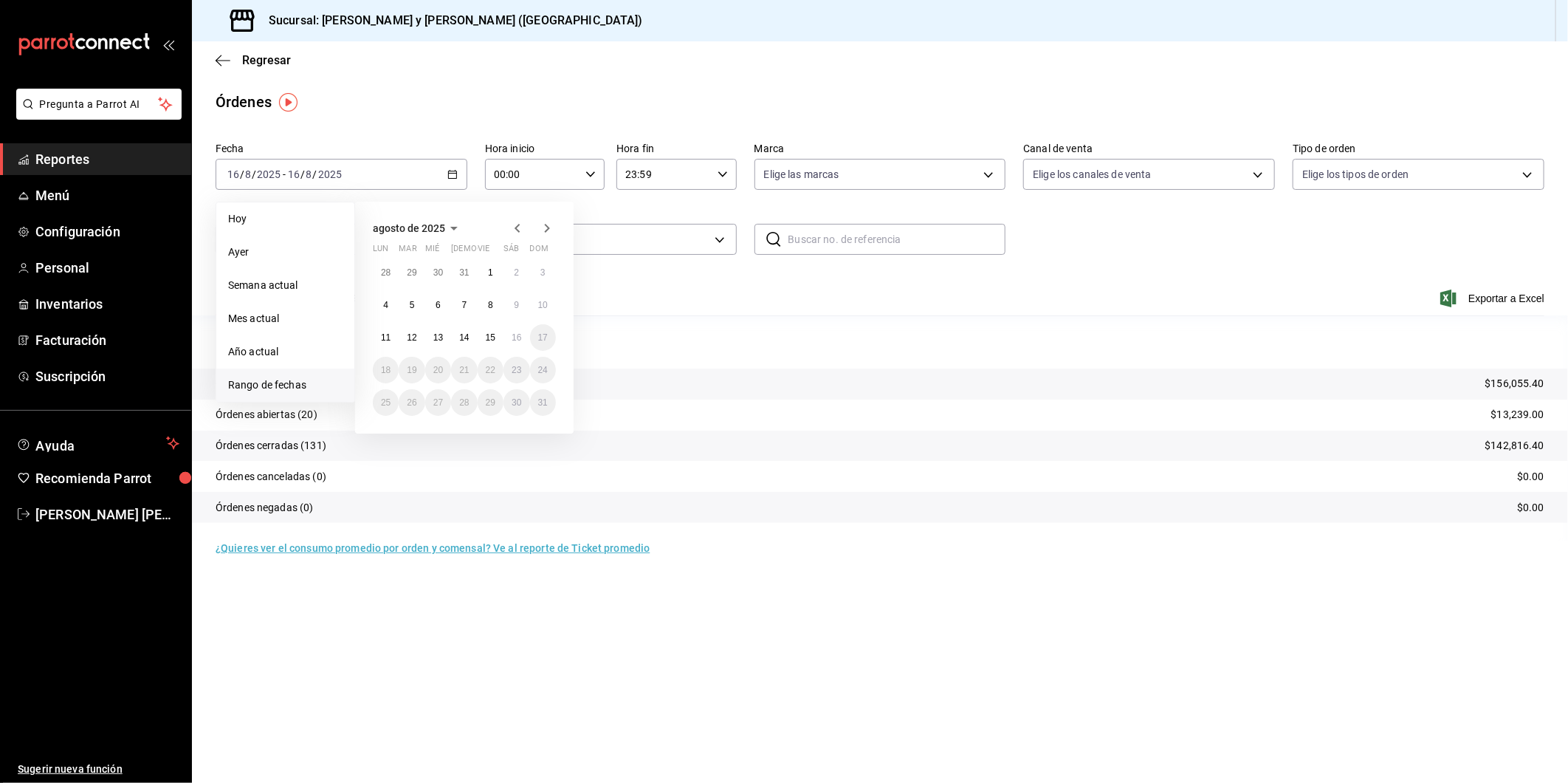
click at [516, 230] on icon "button" at bounding box center [518, 228] width 18 height 18
click at [516, 230] on icon "button" at bounding box center [518, 231] width 18 height 18
click at [518, 229] on icon "button" at bounding box center [518, 228] width 18 height 18
click at [514, 232] on icon "button" at bounding box center [518, 231] width 18 height 18
click at [389, 304] on button "2" at bounding box center [385, 305] width 26 height 27
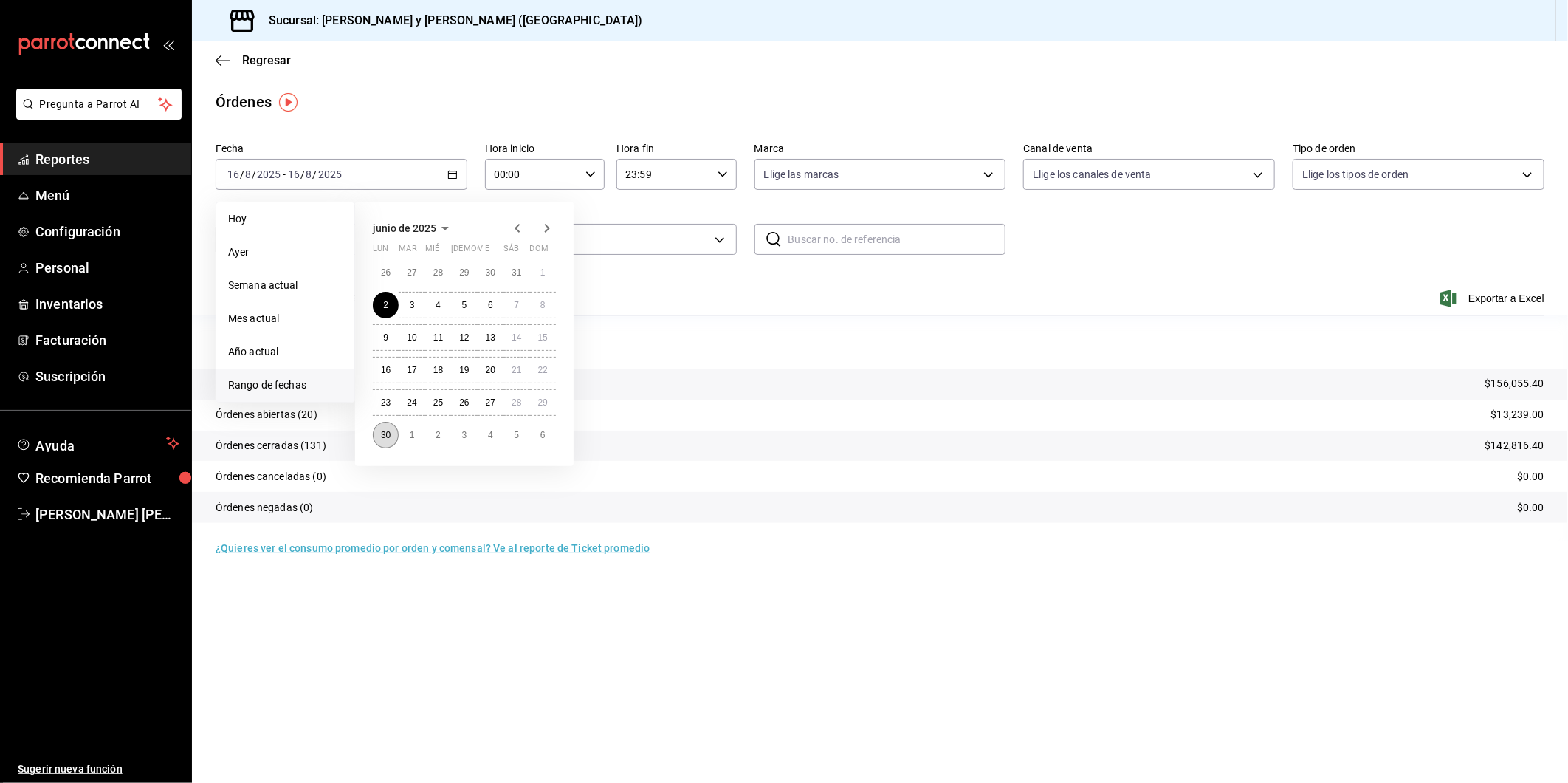
click at [391, 432] on button "30" at bounding box center [385, 434] width 26 height 27
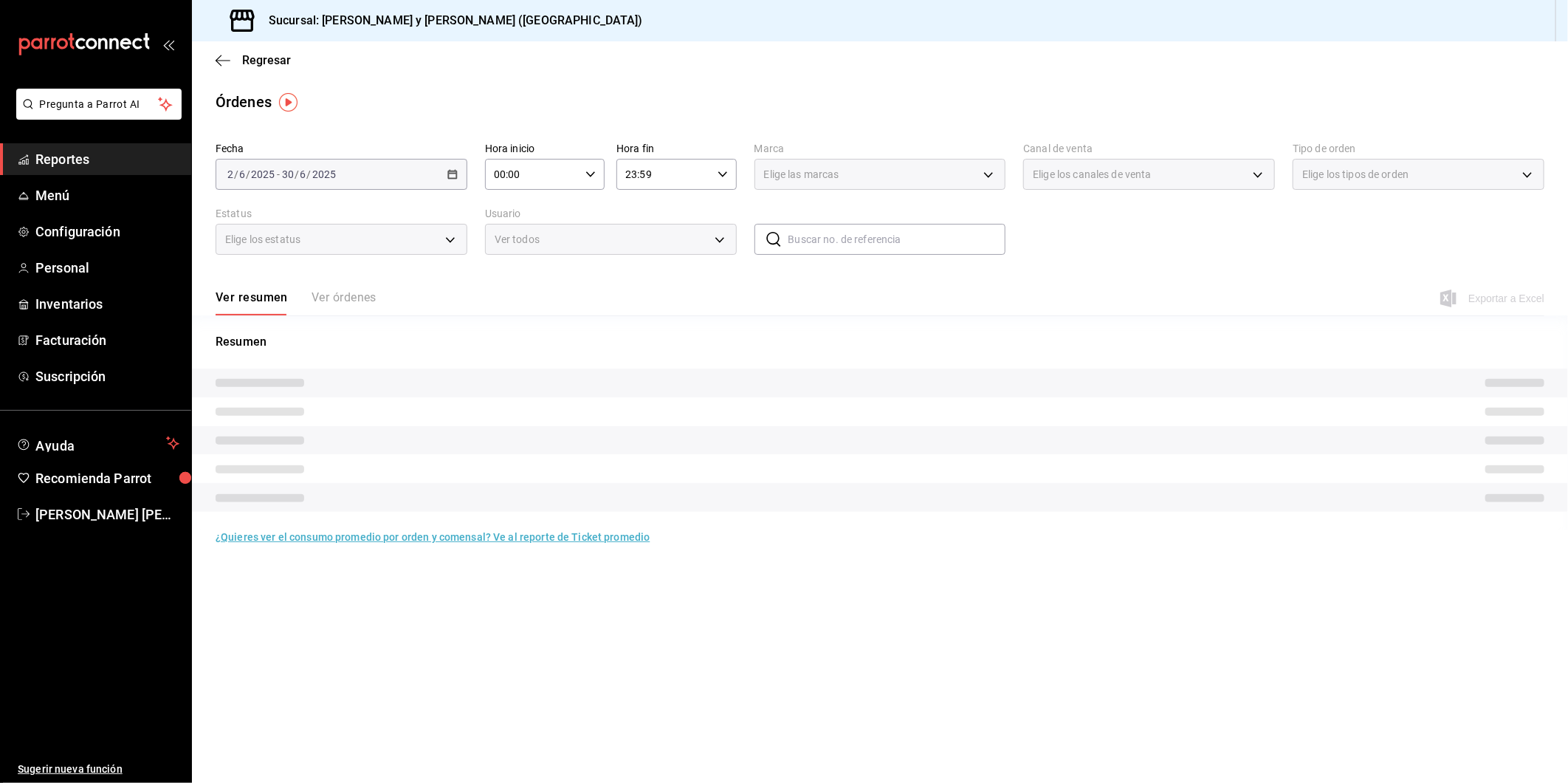
click at [590, 175] on \(Stroke\) "button" at bounding box center [590, 174] width 9 height 5
click at [516, 223] on span "05" at bounding box center [515, 226] width 36 height 12
type input "05:00"
click at [990, 174] on div at bounding box center [784, 392] width 1568 height 783
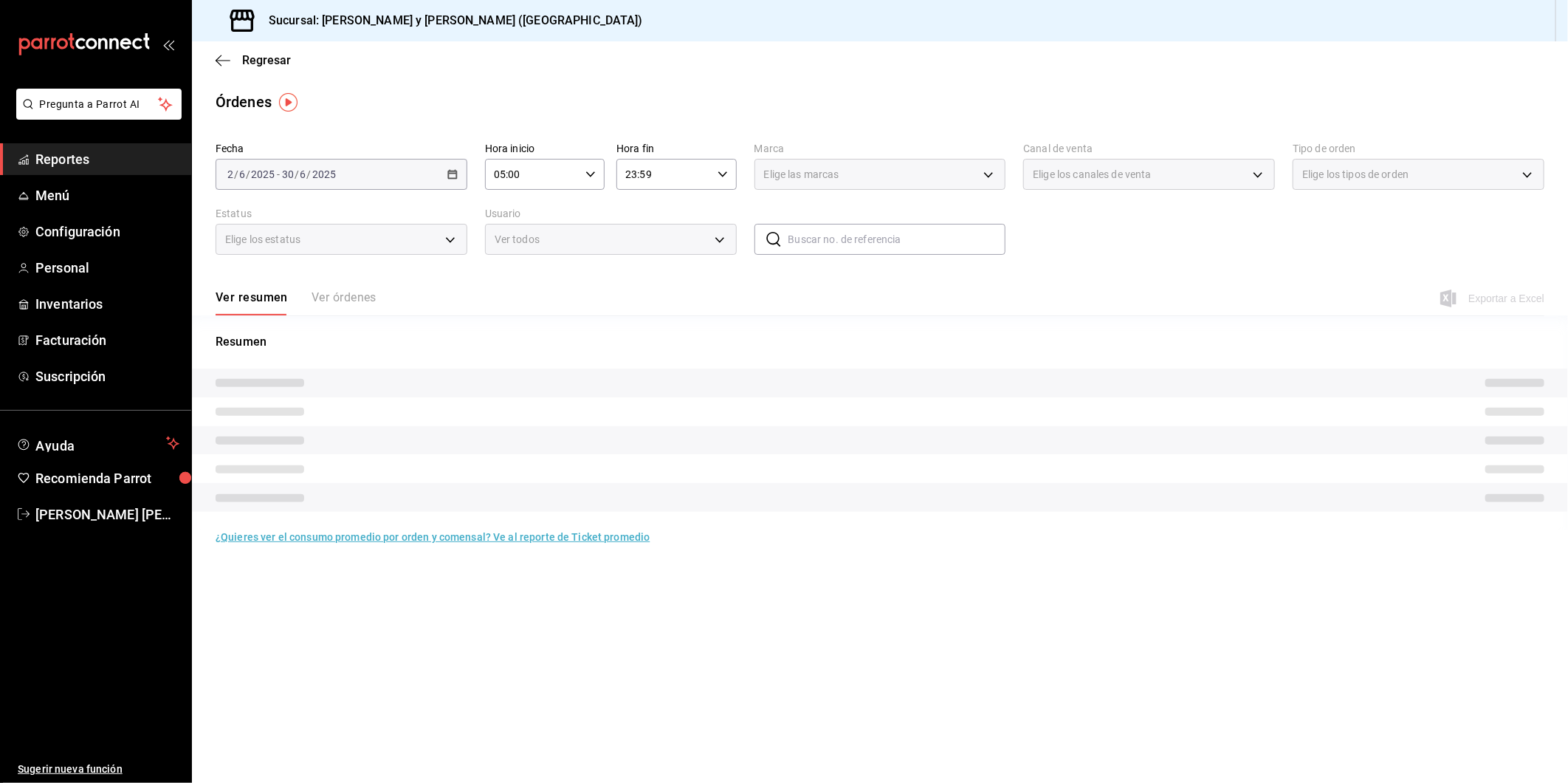
click at [990, 174] on div "Elige las marcas" at bounding box center [880, 174] width 251 height 31
click at [987, 177] on div "Elige las marcas" at bounding box center [880, 174] width 251 height 31
click at [987, 175] on div "Elige las marcas" at bounding box center [880, 174] width 251 height 31
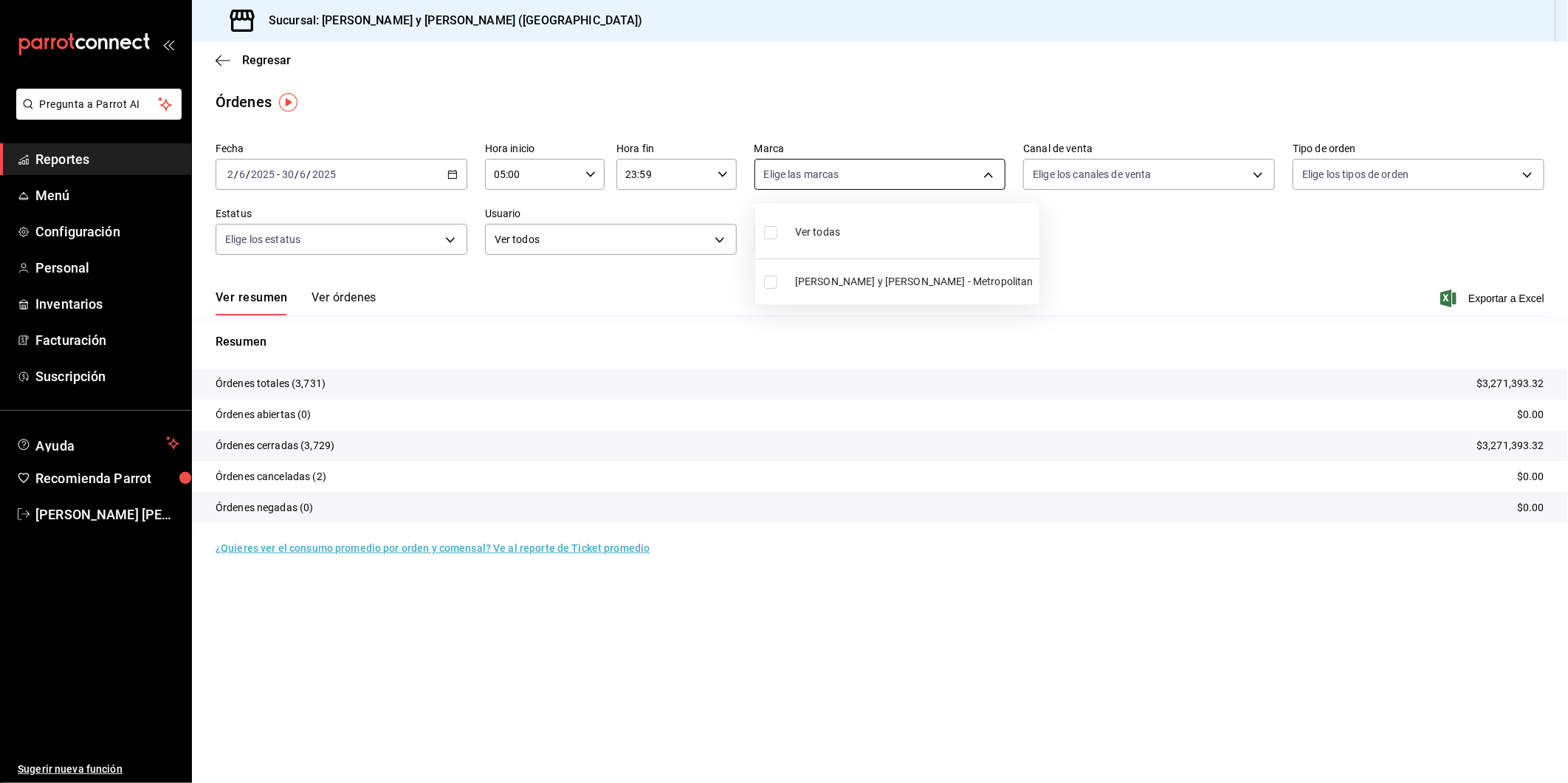
click at [987, 175] on body "Pregunta a Parrot AI Reportes Menú Configuración Personal Inventarios Facturaci…" at bounding box center [784, 392] width 1568 height 783
click at [769, 230] on input "checkbox" at bounding box center [770, 232] width 13 height 13
checkbox input "true"
type input "5c4b5436-b9cd-4a1a-b4e8-85329c7394cf"
checkbox input "true"
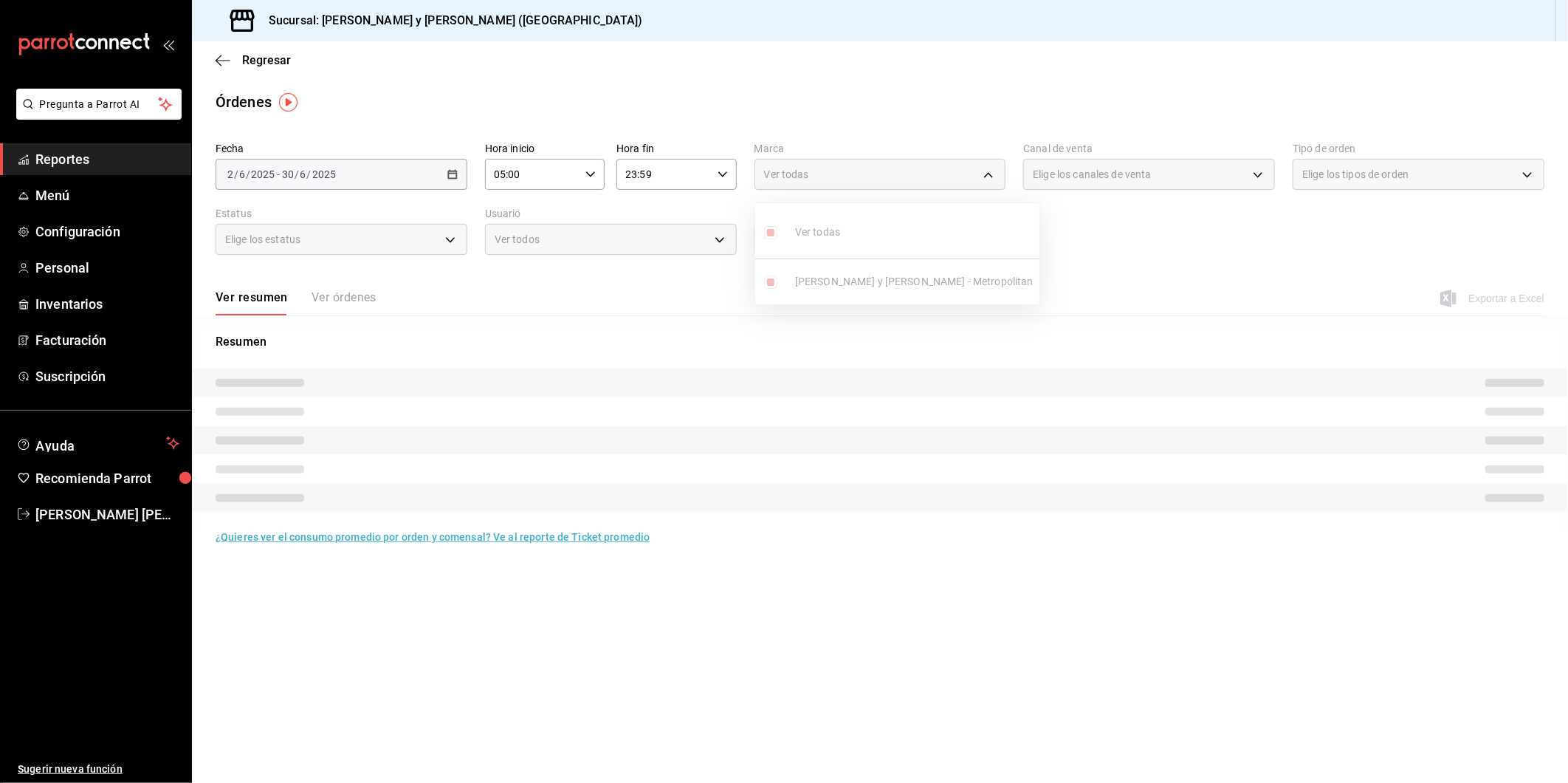
click at [1150, 212] on div at bounding box center [784, 392] width 1568 height 783
click at [1256, 175] on div "Elige los canales de venta" at bounding box center [1148, 174] width 251 height 31
click at [1257, 172] on div "Elige los canales de venta" at bounding box center [1148, 174] width 251 height 31
click at [1205, 225] on div "Fecha [DATE] [DATE] - [DATE] [DATE] Hora inicio 05:00 Hora inicio Hora fin 23:5…" at bounding box center [880, 204] width 1329 height 136
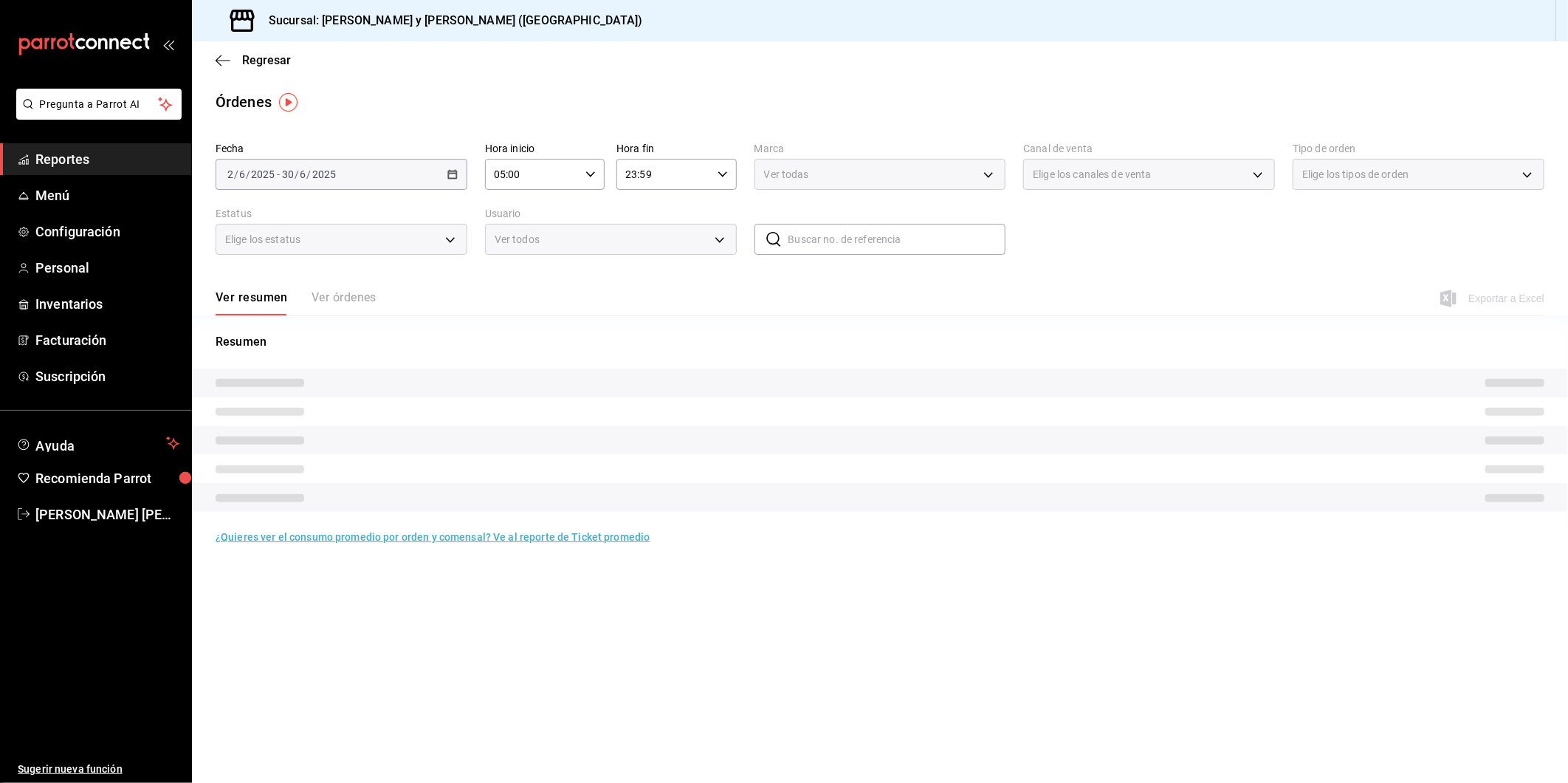
click at [447, 240] on div "Elige los estatus" at bounding box center [341, 240] width 251 height 31
click at [451, 238] on div "Elige los estatus" at bounding box center [341, 240] width 251 height 31
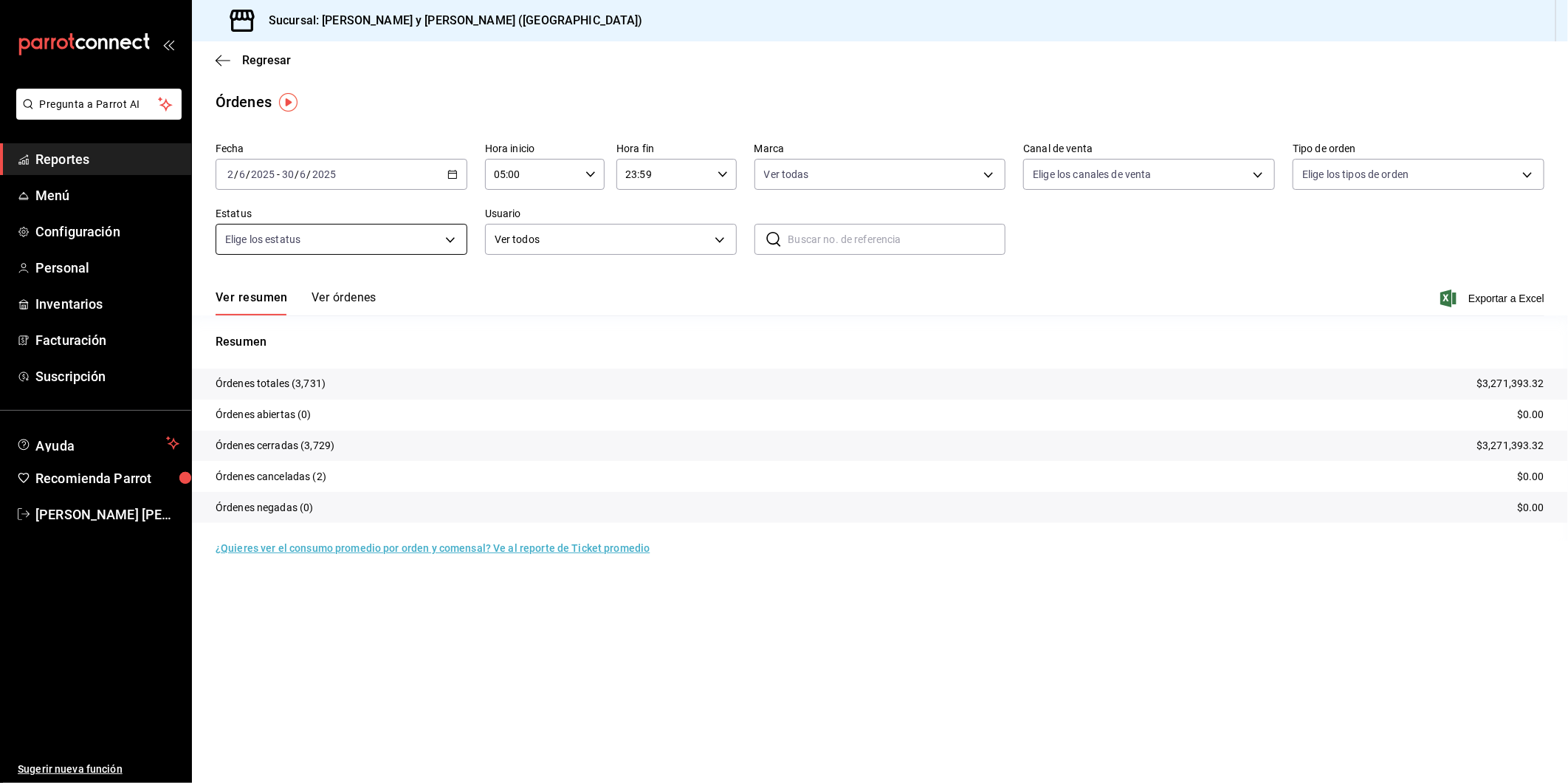
click at [454, 244] on body "Pregunta a Parrot AI Reportes Menú Configuración Personal Inventarios Facturaci…" at bounding box center [784, 392] width 1568 height 783
click at [235, 297] on input "checkbox" at bounding box center [231, 297] width 13 height 13
checkbox input "true"
type input "DENIED,FINISHED,CANCELED,OPEN"
checkbox input "true"
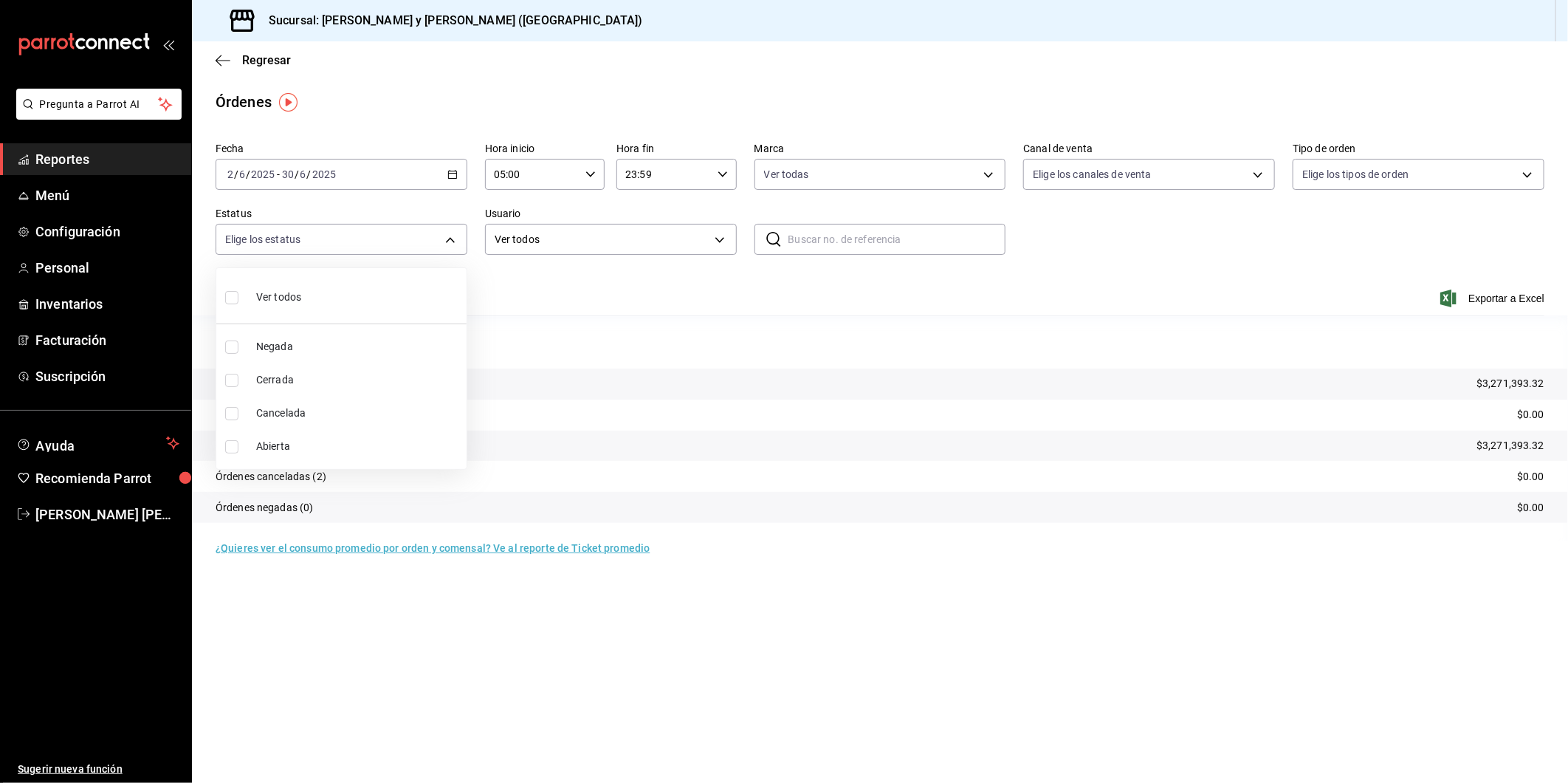
checkbox input "true"
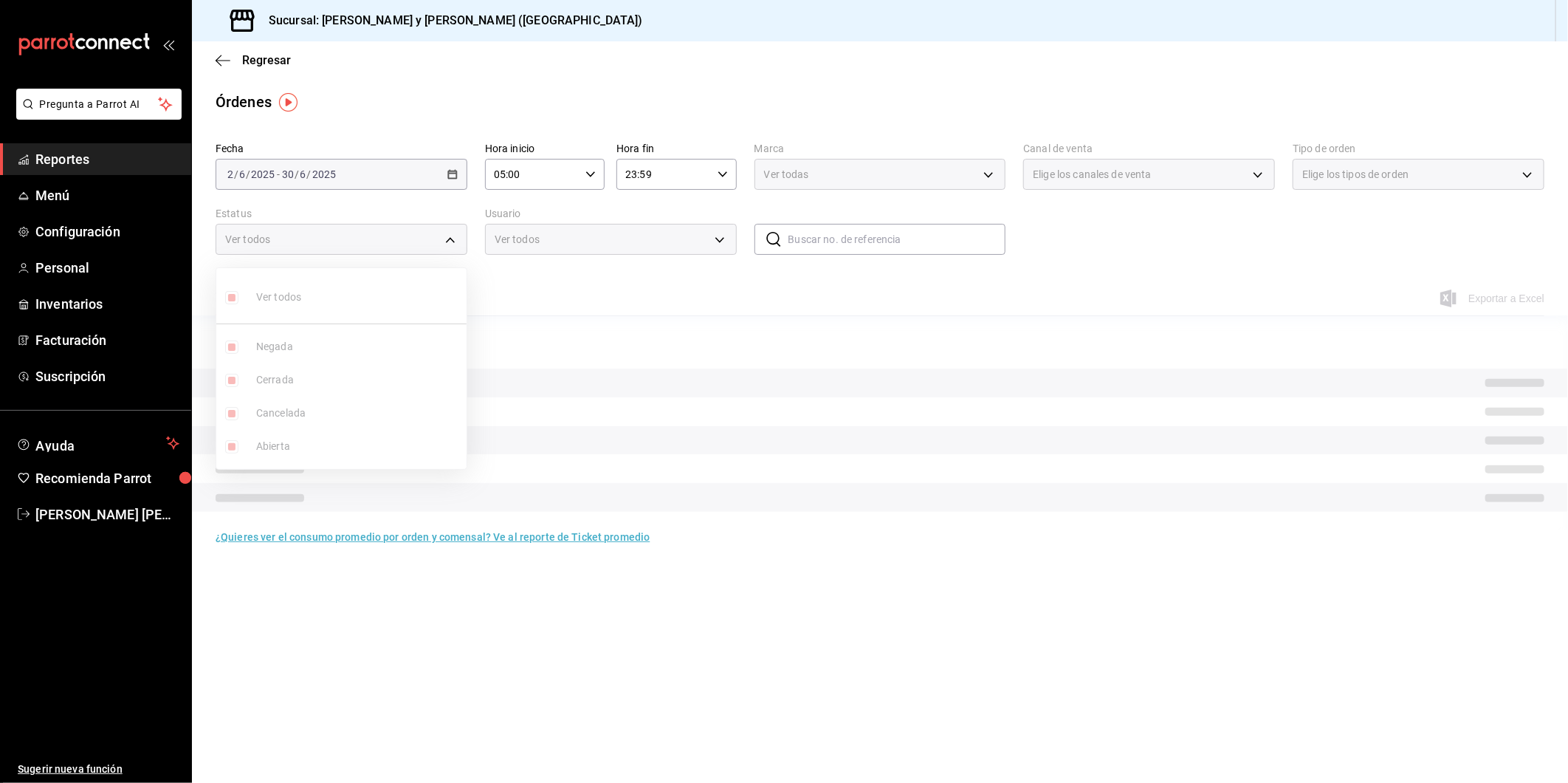
click at [1258, 178] on div at bounding box center [784, 392] width 1568 height 783
click at [1258, 178] on div "Elige los canales de venta" at bounding box center [1148, 174] width 251 height 31
click at [1256, 176] on div "Elige los canales de venta" at bounding box center [1148, 174] width 251 height 31
click at [1258, 173] on div "Elige los canales de venta" at bounding box center [1148, 174] width 251 height 31
click at [1256, 178] on div "Elige los canales de venta" at bounding box center [1148, 174] width 251 height 31
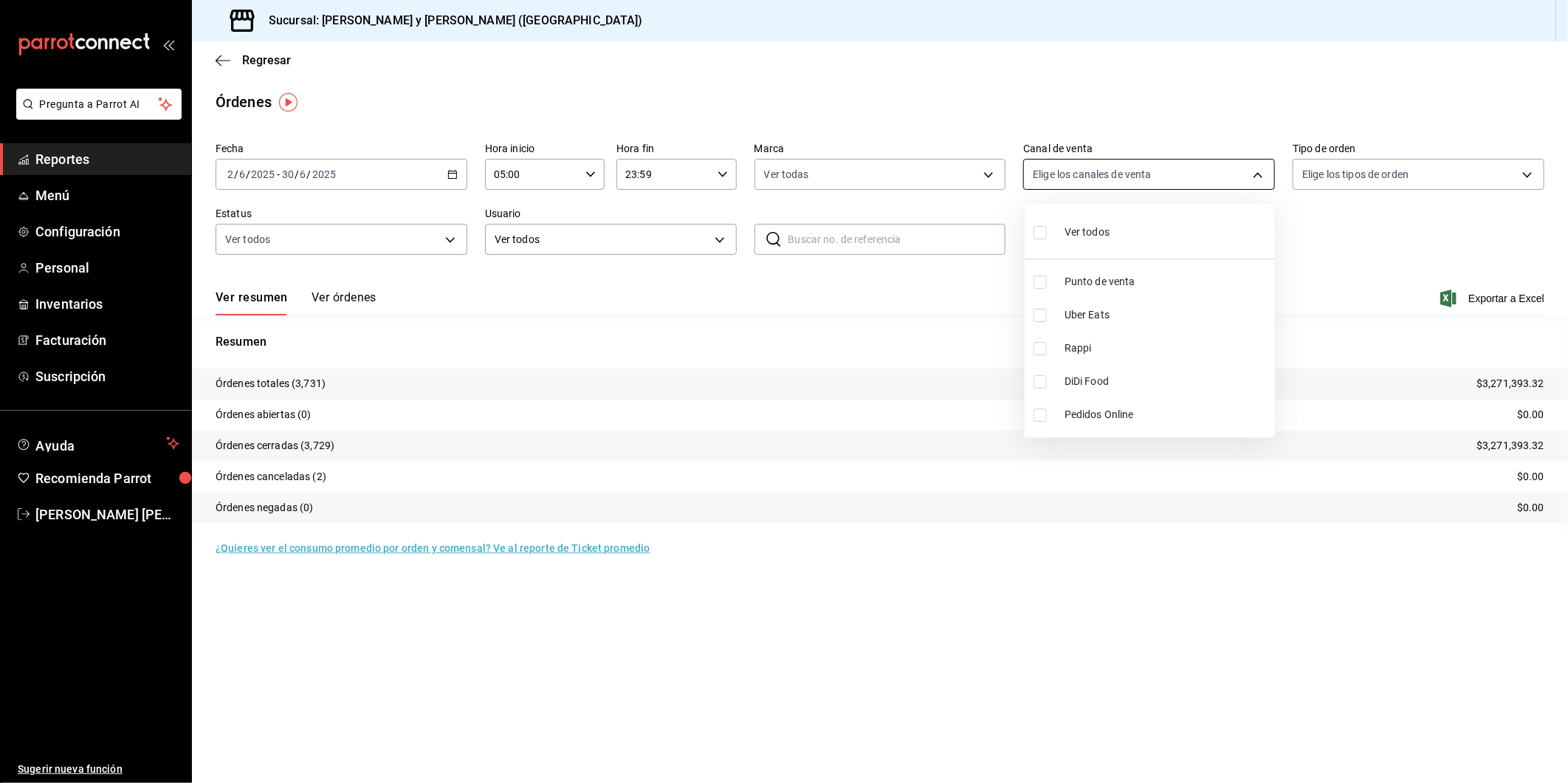
click at [1256, 178] on body "Pregunta a Parrot AI Reportes Menú Configuración Personal Inventarios Facturaci…" at bounding box center [784, 392] width 1568 height 783
click at [1044, 234] on input "checkbox" at bounding box center [1040, 232] width 13 height 13
checkbox input "true"
type input "PARROT,UBER_EATS,RAPPI,DIDI_FOOD,ONLINE"
checkbox input "true"
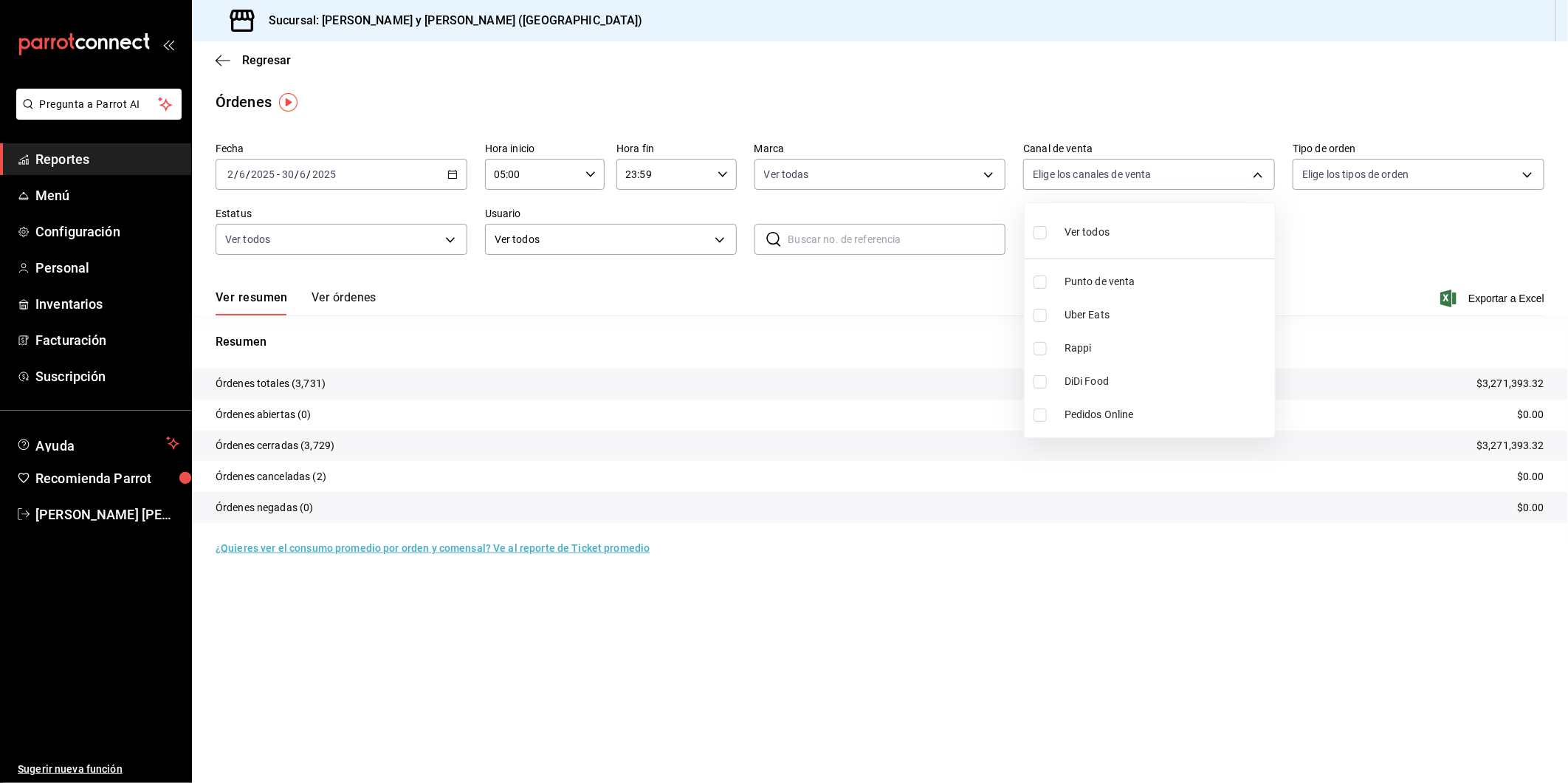
checkbox input "true"
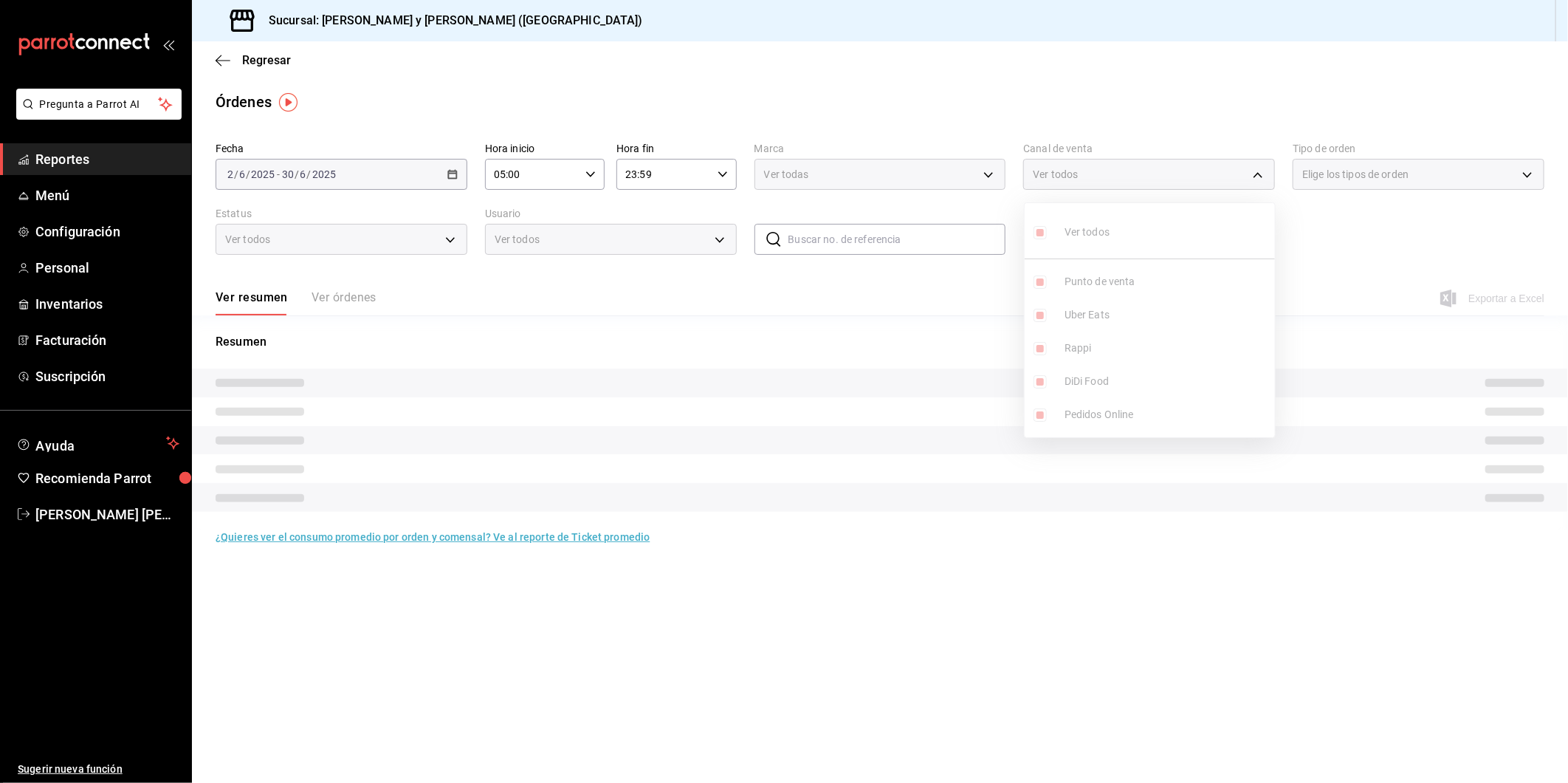
drag, startPoint x: 1367, startPoint y: 225, endPoint x: 1512, endPoint y: 183, distance: 151.0
click at [1367, 225] on div at bounding box center [784, 392] width 1568 height 783
click at [1526, 176] on div "Elige los tipos de orden" at bounding box center [1418, 174] width 251 height 31
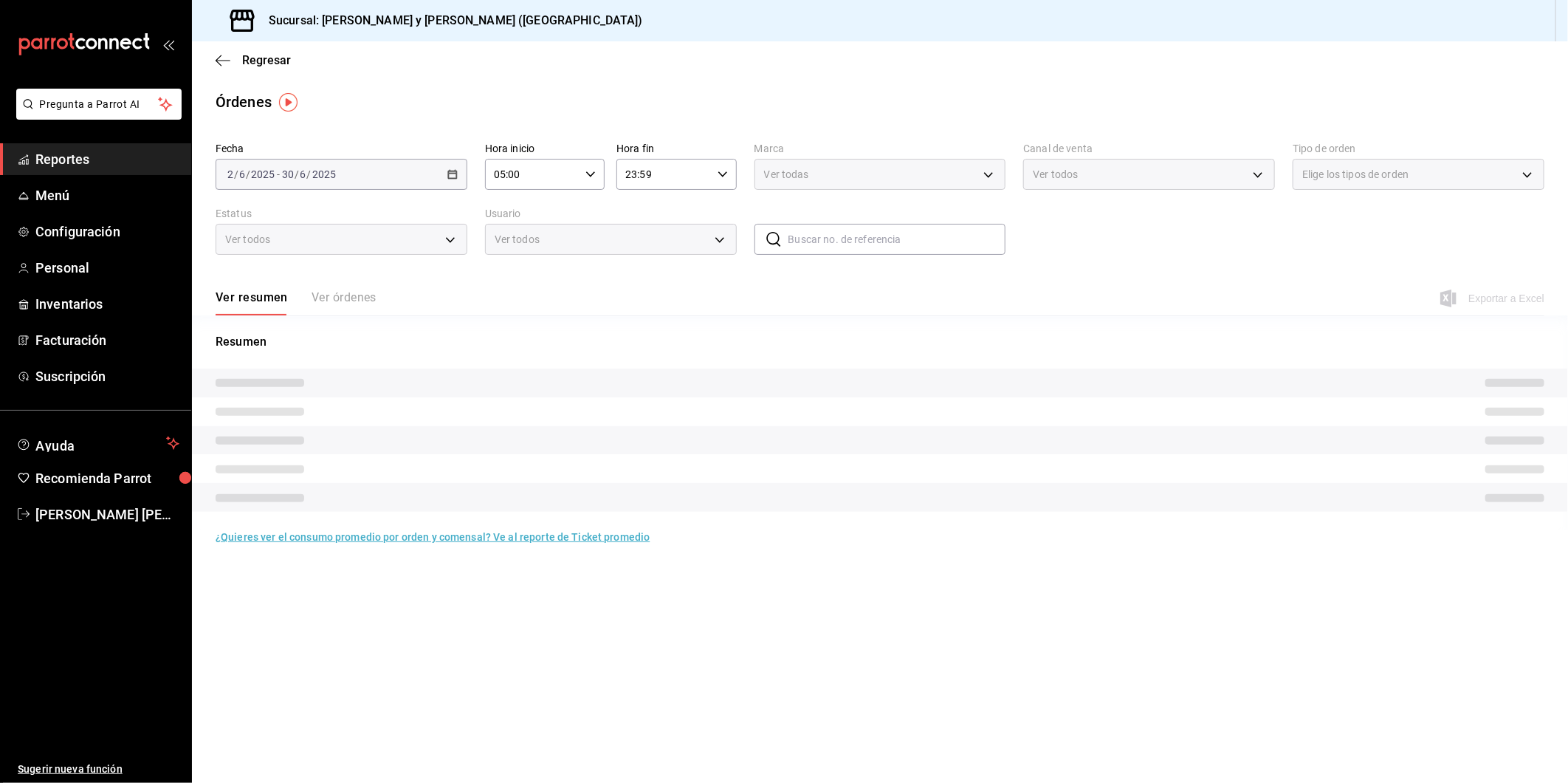
click at [1526, 176] on div "Elige los tipos de orden" at bounding box center [1418, 174] width 251 height 31
click at [1529, 175] on div "Elige los tipos de orden" at bounding box center [1418, 174] width 251 height 31
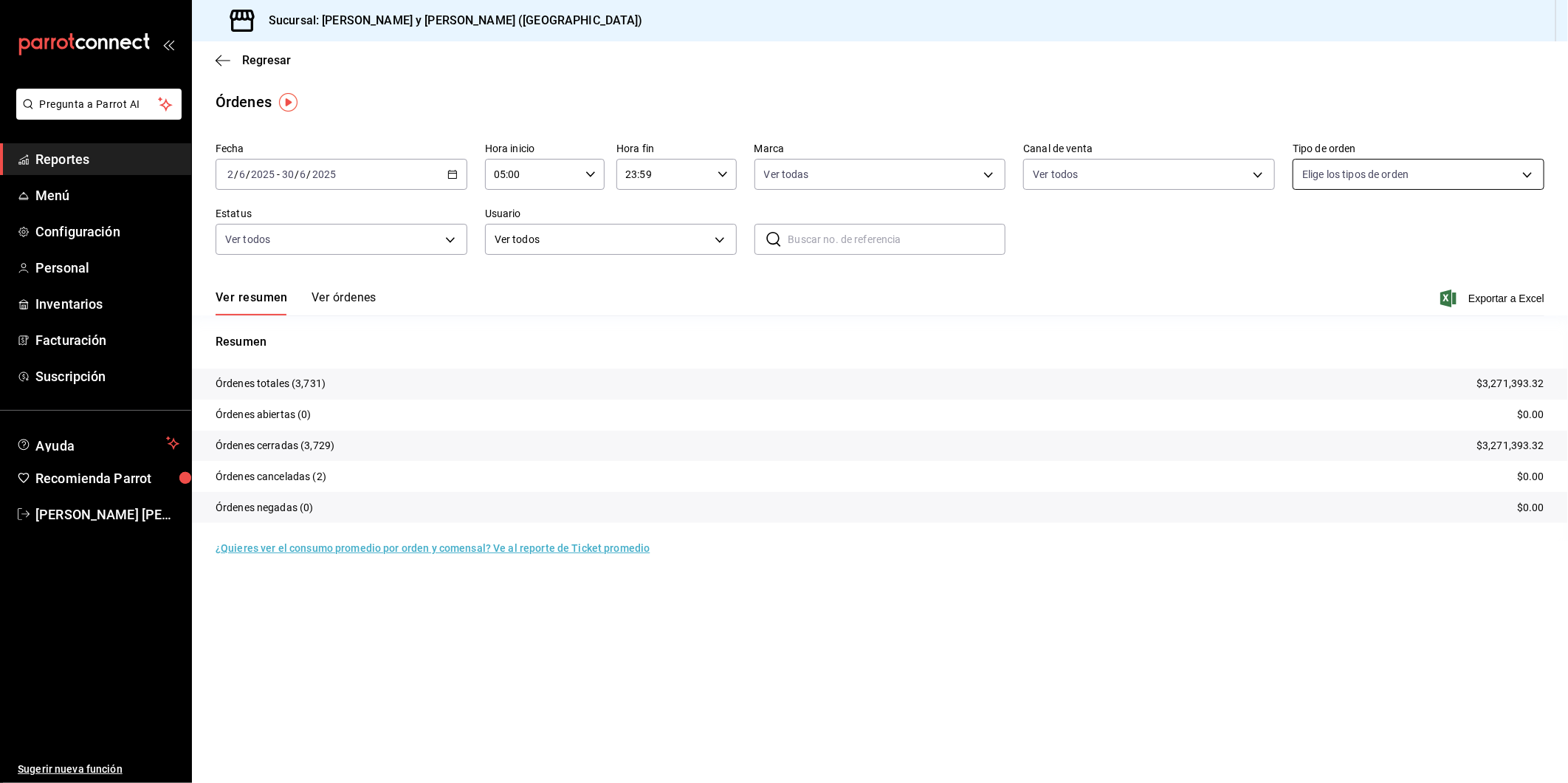
click at [1527, 173] on body "Pregunta a Parrot AI Reportes Menú Configuración Personal Inventarios Facturaci…" at bounding box center [784, 392] width 1568 height 783
click at [1310, 380] on input "checkbox" at bounding box center [1310, 381] width 13 height 13
checkbox input "true"
type input "4ffca59b-4c2c-40e7-90fe-fdf72e946522"
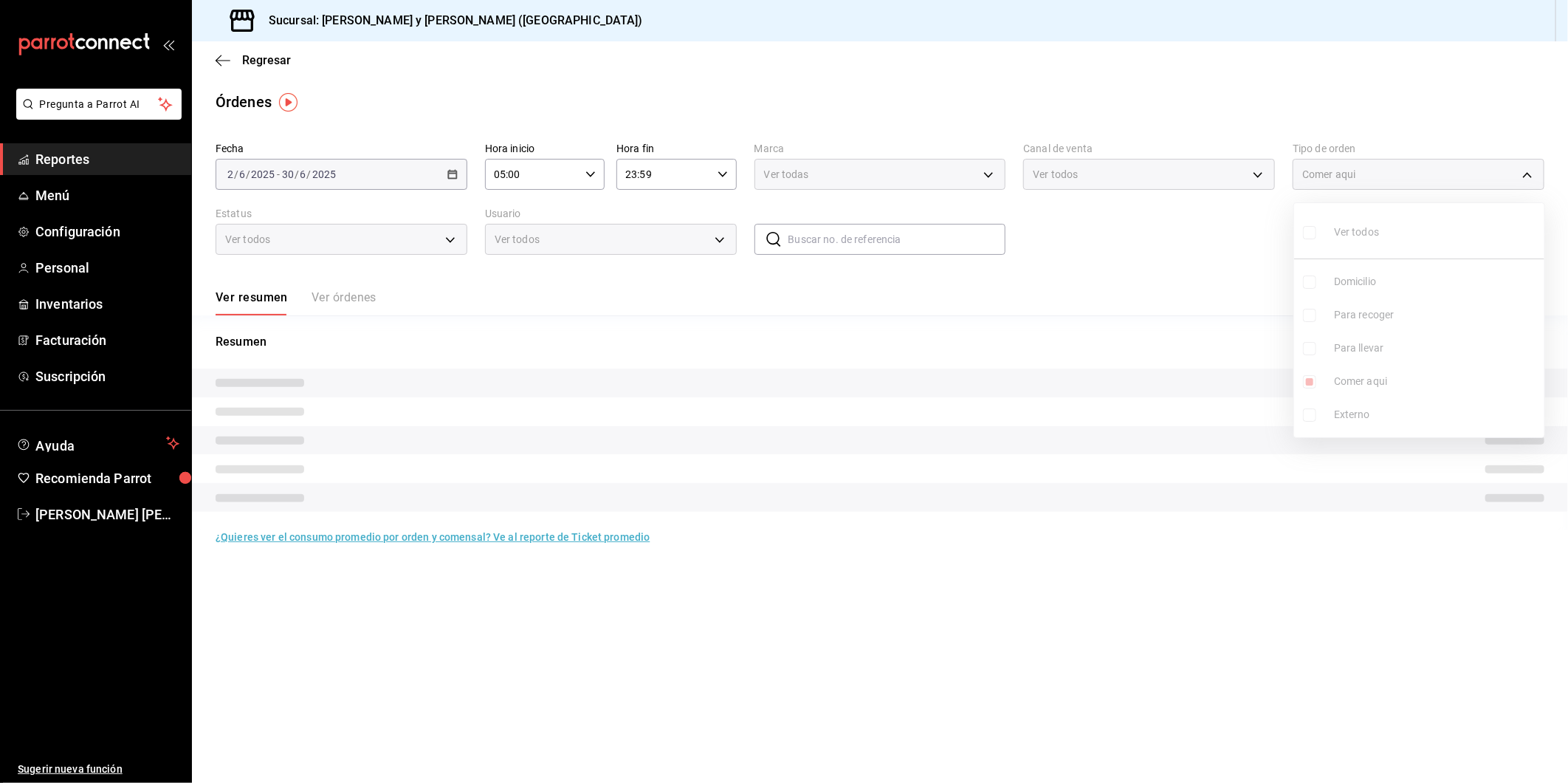
click at [1168, 363] on div at bounding box center [784, 392] width 1568 height 783
click at [990, 174] on div "Ver todas" at bounding box center [880, 174] width 251 height 31
click at [990, 174] on div "Ver todas" at bounding box center [880, 174] width 251 height 31
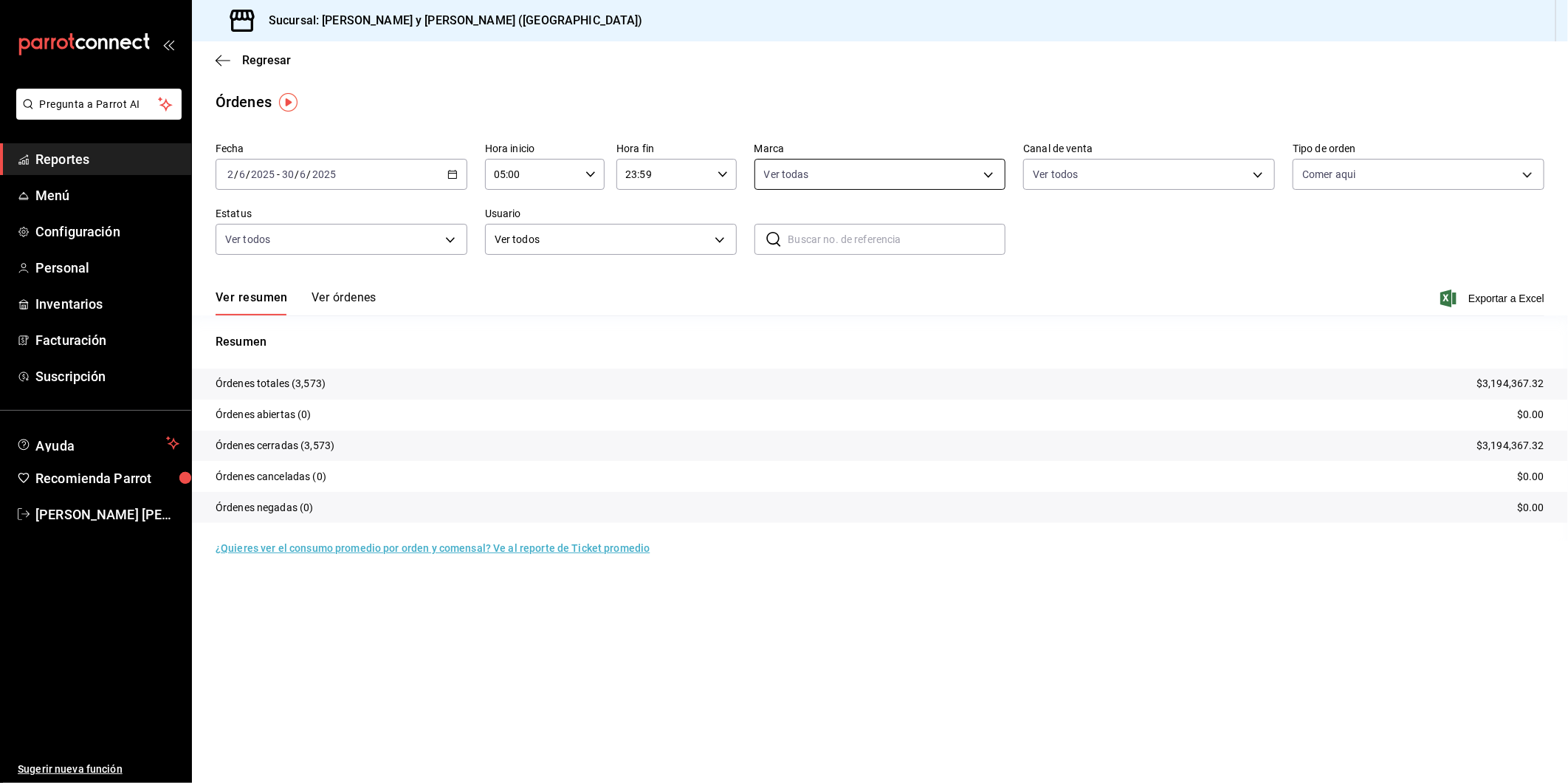
click at [990, 174] on body "Pregunta a Parrot AI Reportes Menú Configuración Personal Inventarios Facturaci…" at bounding box center [784, 392] width 1568 height 783
click at [1224, 325] on div at bounding box center [784, 392] width 1568 height 783
click at [1498, 300] on span "Exportar a Excel" at bounding box center [1494, 298] width 101 height 18
drag, startPoint x: 1494, startPoint y: 299, endPoint x: 1400, endPoint y: 282, distance: 95.5
click at [1400, 282] on div "Ver resumen Ver órdenes Exportar a Excel" at bounding box center [880, 294] width 1329 height 43
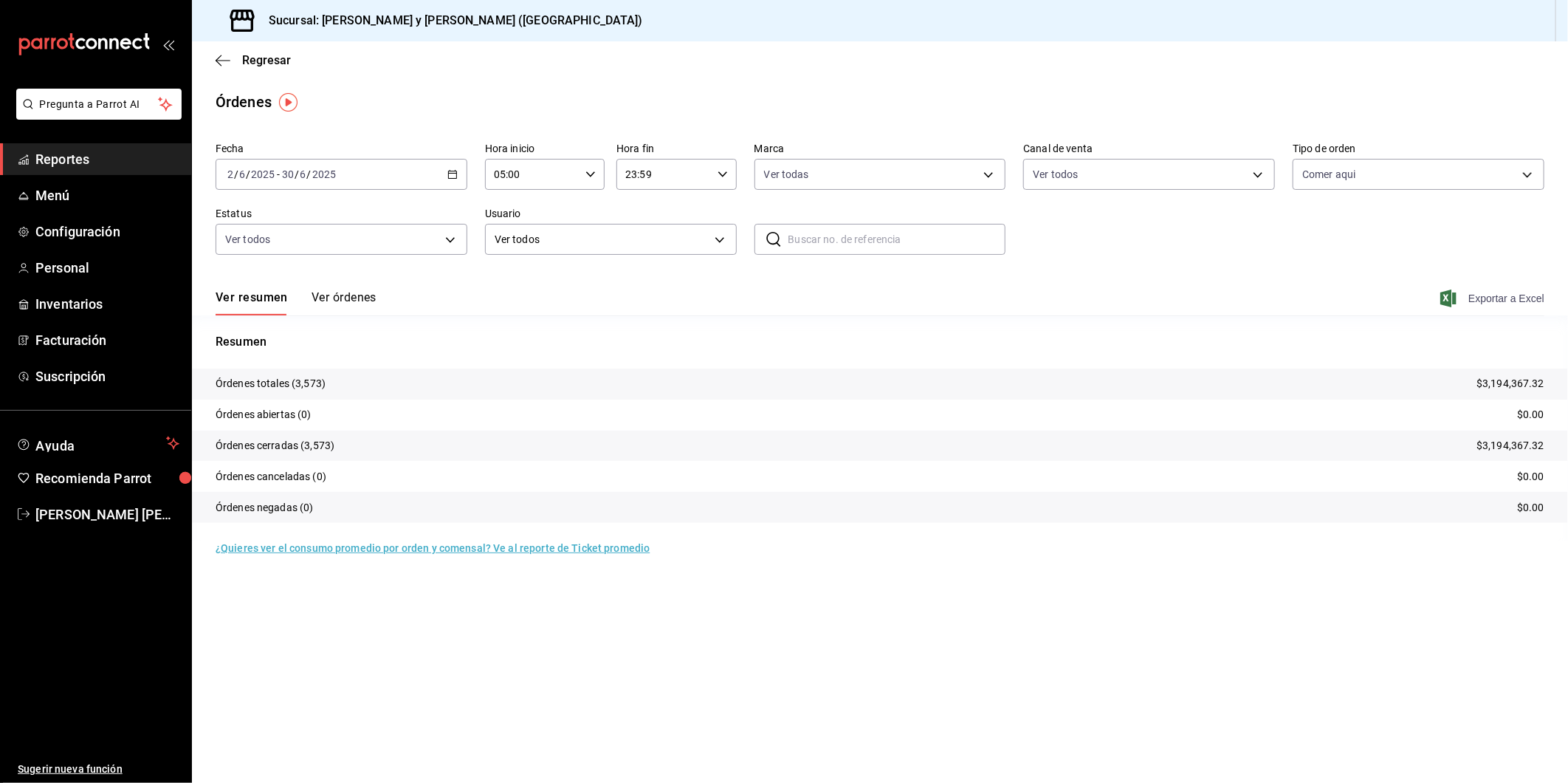
click at [1455, 299] on icon "button" at bounding box center [1449, 298] width 16 height 18
click at [1431, 63] on div "Regresar" at bounding box center [881, 60] width 1377 height 38
click at [342, 295] on button "Ver órdenes" at bounding box center [344, 302] width 65 height 25
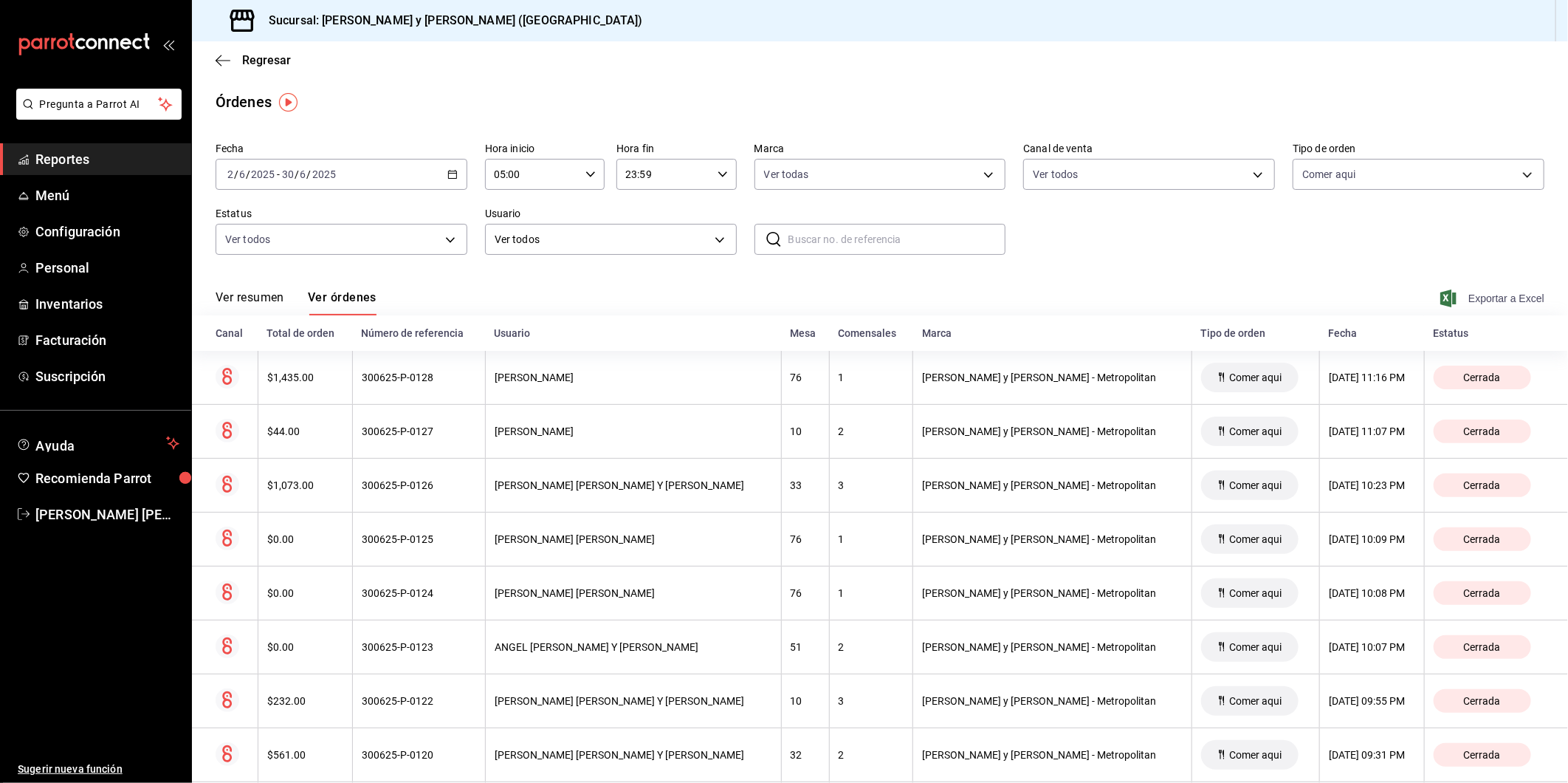
click at [1457, 299] on span "Exportar a Excel" at bounding box center [1494, 298] width 101 height 18
click at [715, 234] on body "Pregunta a Parrot AI Reportes Menú Configuración Personal Inventarios Facturaci…" at bounding box center [784, 392] width 1568 height 783
